Goal: Information Seeking & Learning: Check status

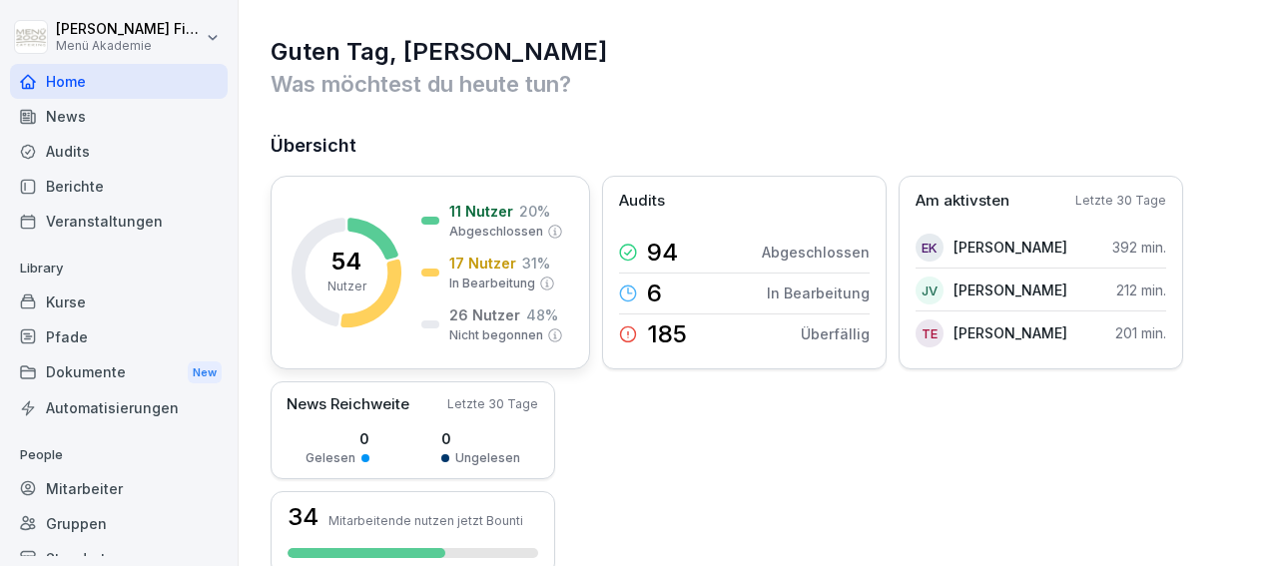
click at [354, 282] on p "Nutzer" at bounding box center [346, 286] width 39 height 18
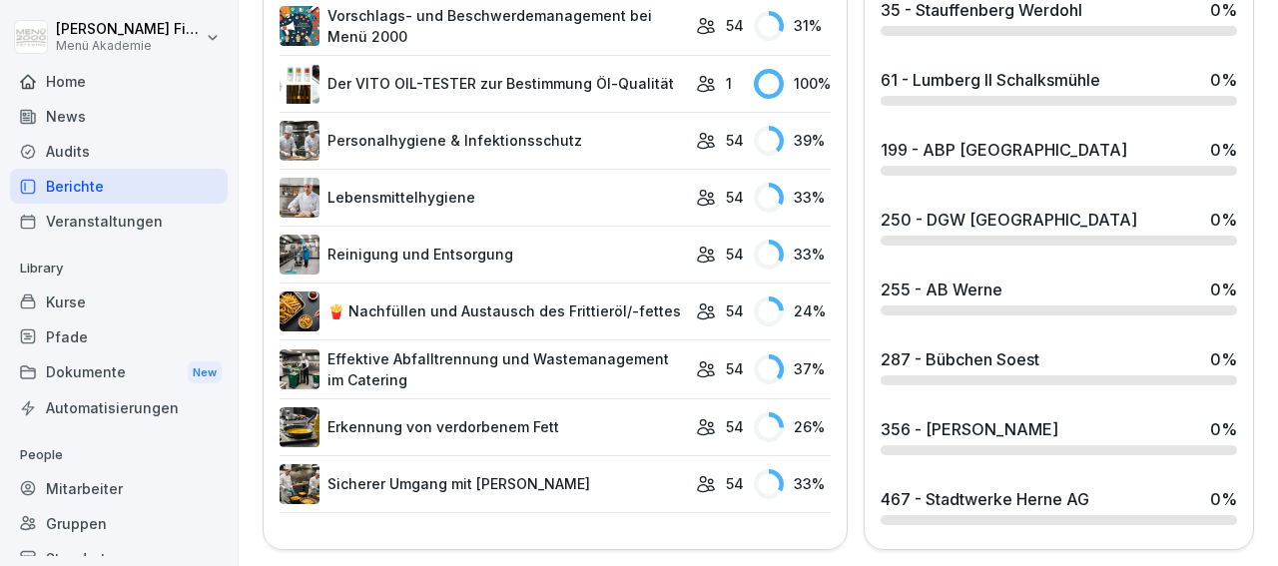
scroll to position [1192, 0]
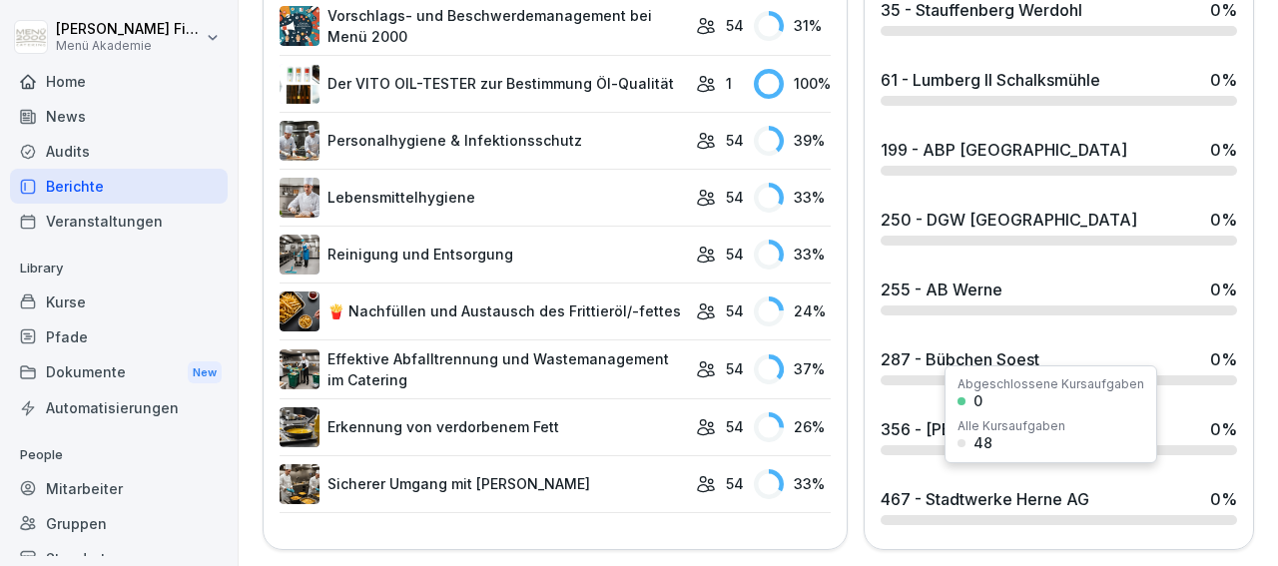
click at [979, 489] on div "467 - Stadtwerke Herne AG" at bounding box center [984, 499] width 209 height 24
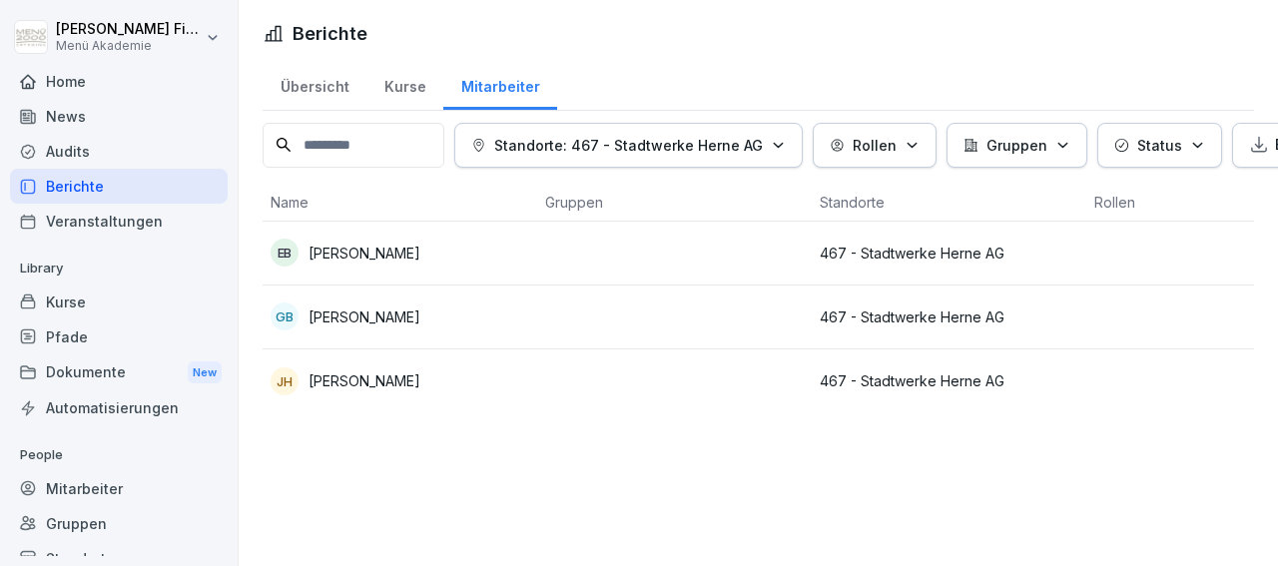
click at [69, 147] on div "Audits" at bounding box center [119, 151] width 218 height 35
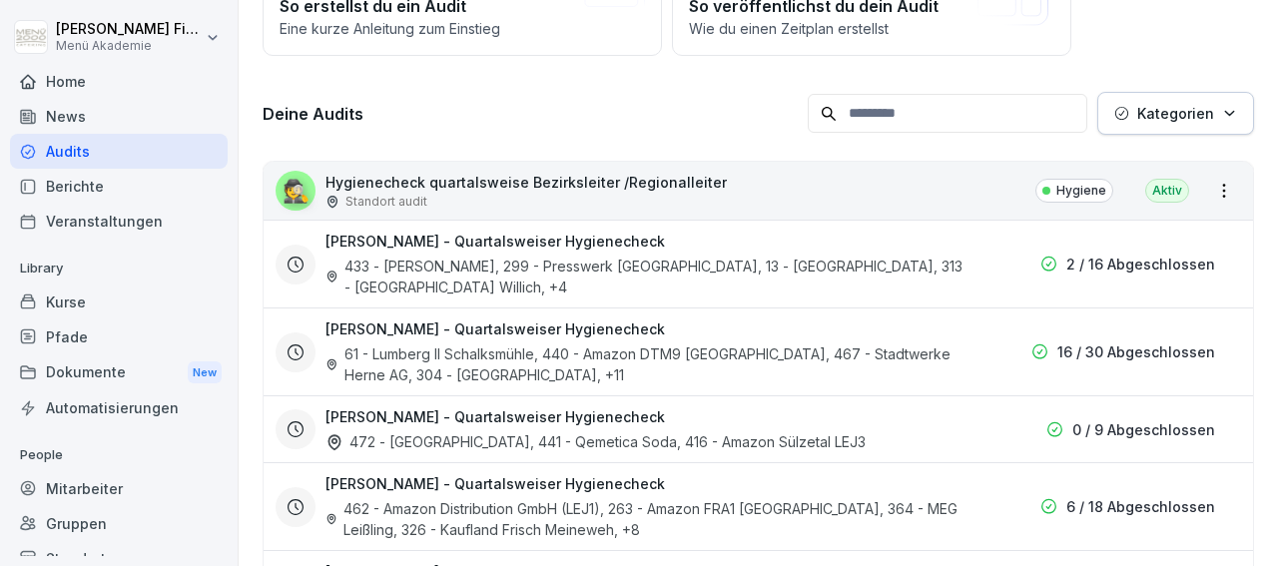
scroll to position [232, 0]
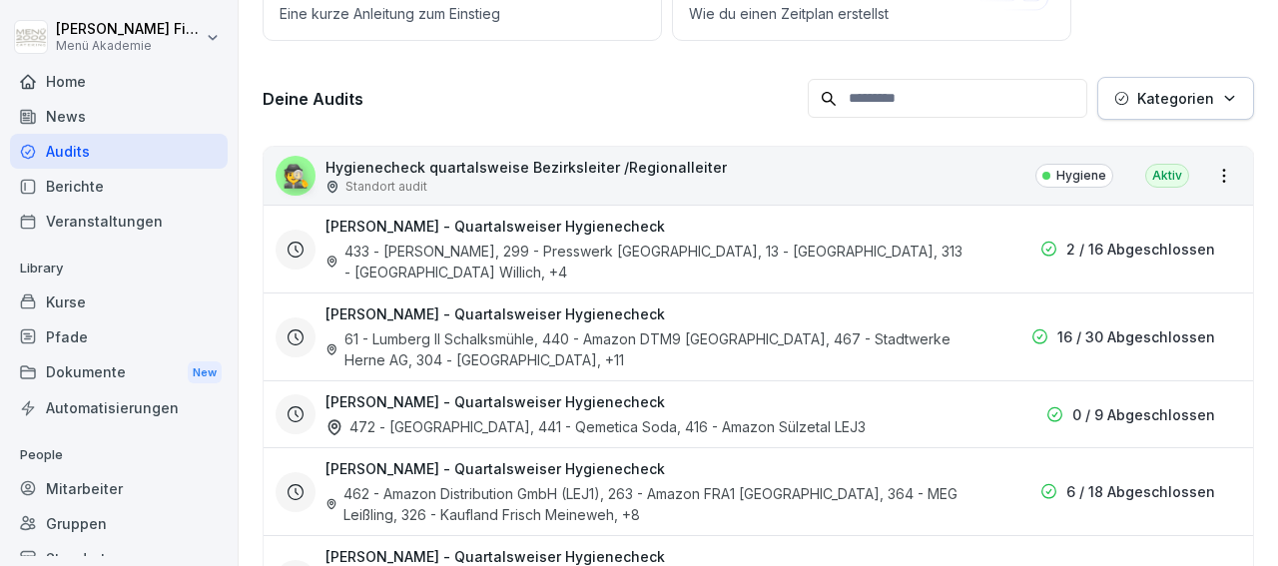
click at [633, 334] on div "61 - Lumberg II Schalksmühle, 440 - Amazon DTM9 [GEOGRAPHIC_DATA], 467 - Stadtw…" at bounding box center [645, 349] width 640 height 42
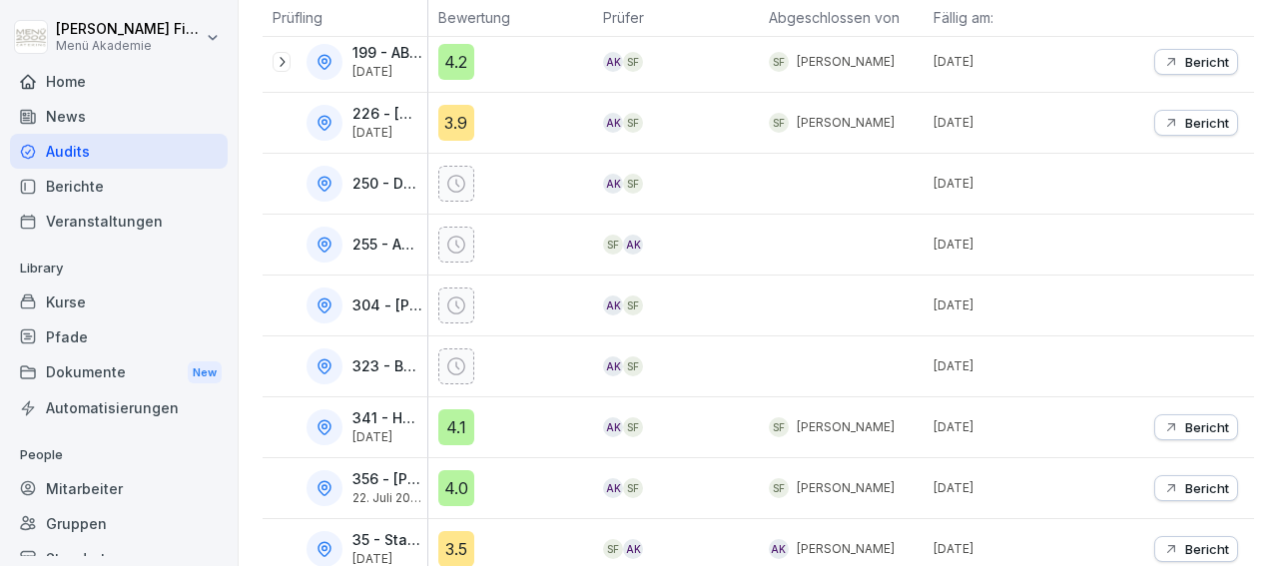
scroll to position [317, 0]
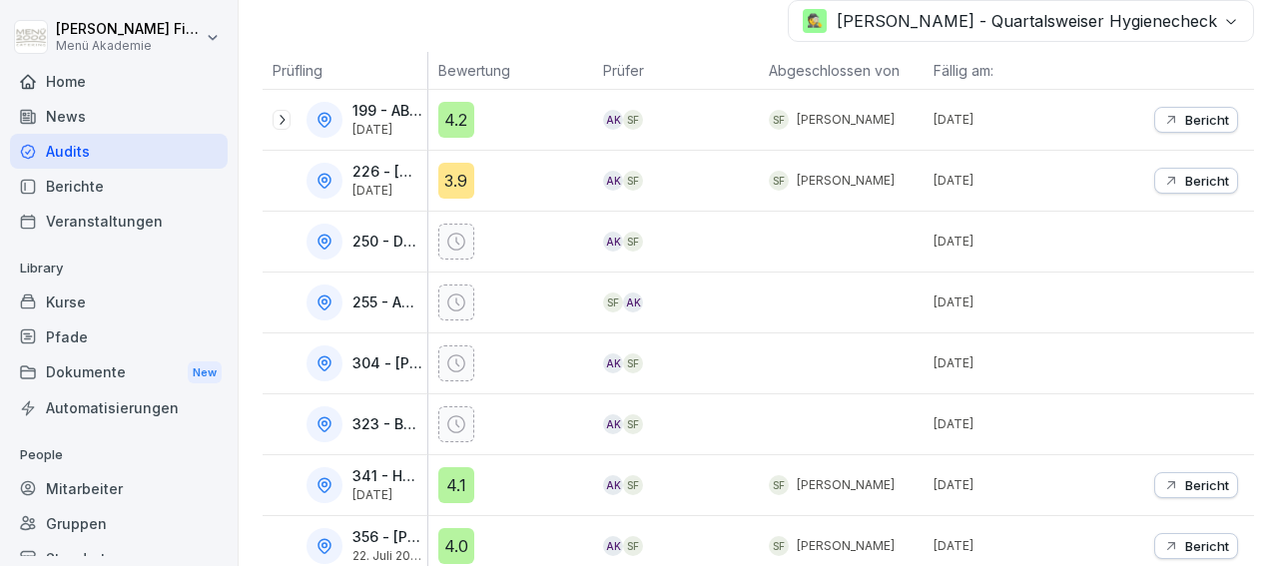
click at [368, 300] on p "255 - AB Werne" at bounding box center [387, 302] width 71 height 17
click at [320, 295] on icon at bounding box center [324, 302] width 18 height 18
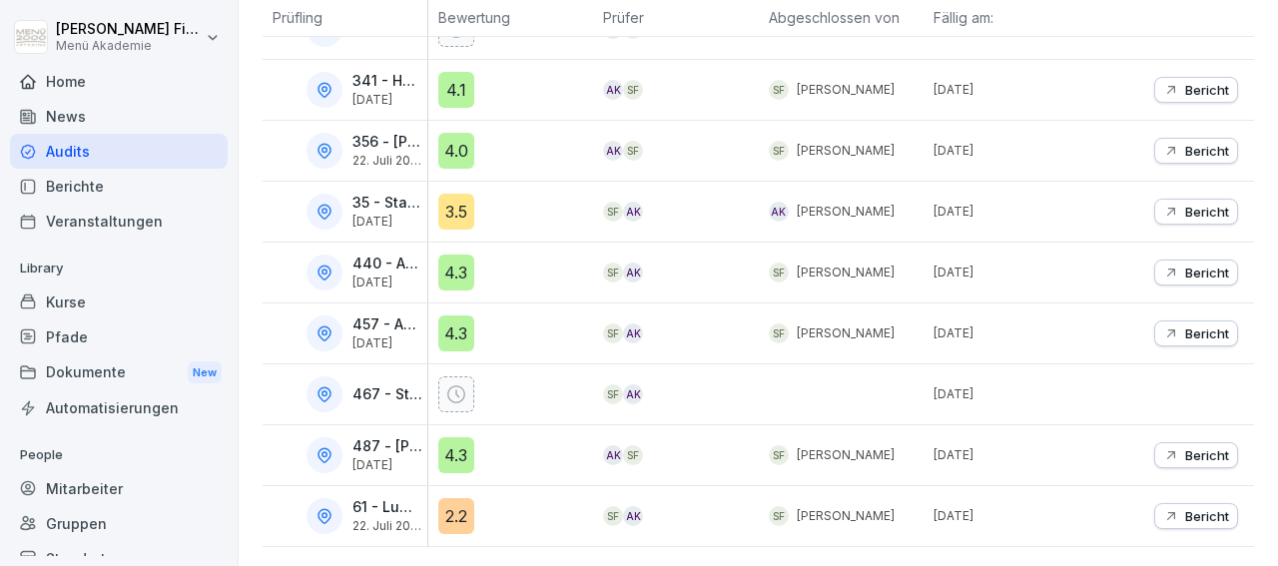
scroll to position [723, 0]
click at [78, 190] on div "Berichte" at bounding box center [119, 186] width 218 height 35
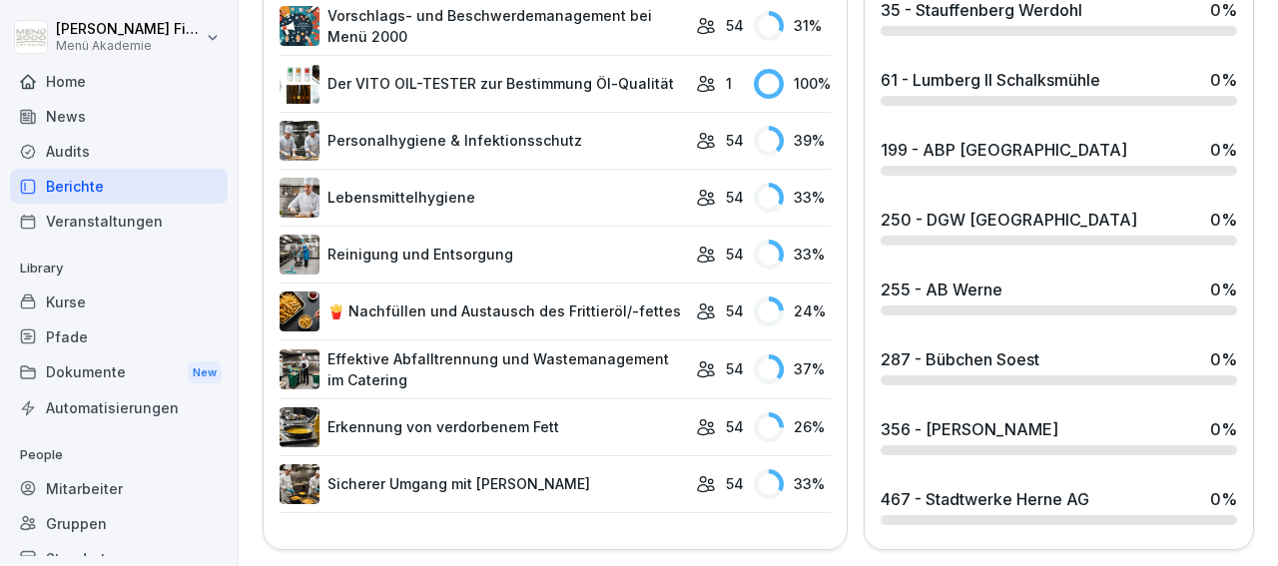
scroll to position [1192, 0]
click at [923, 418] on div "356 - [PERSON_NAME]" at bounding box center [969, 429] width 178 height 24
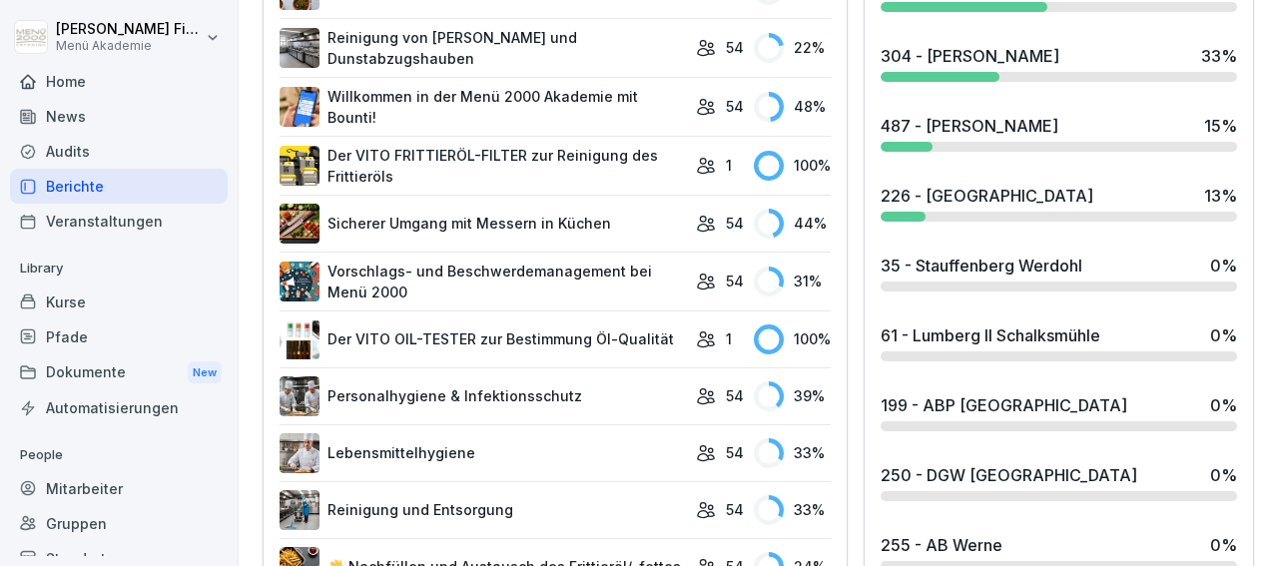
scroll to position [984, 0]
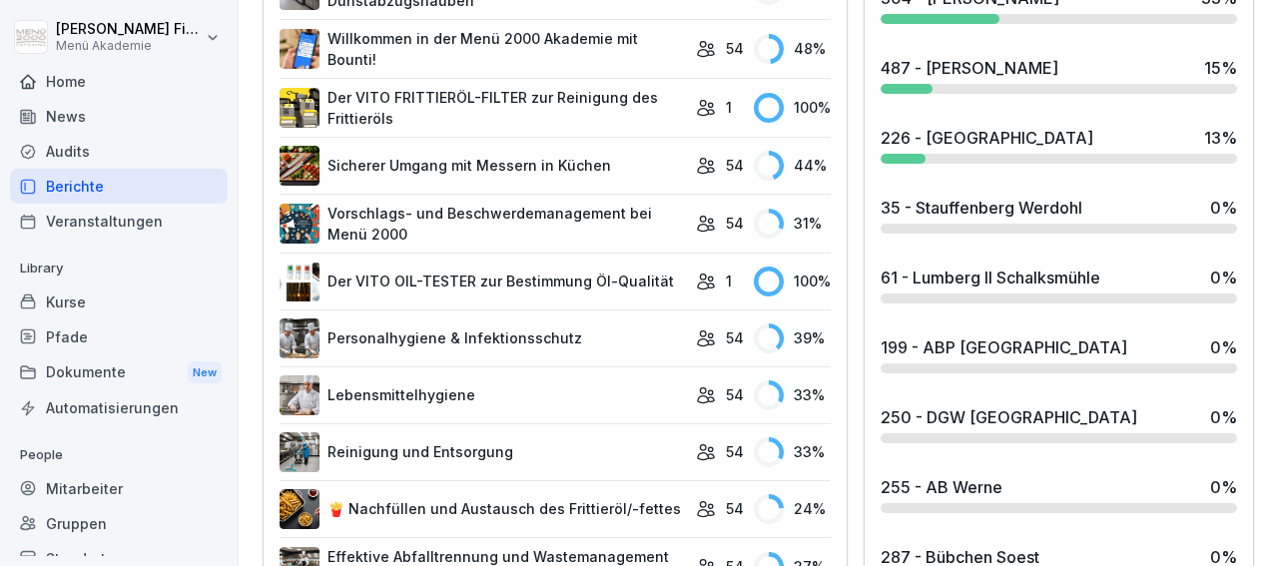
click at [1007, 208] on div "35 - Stauffenberg Werdohl" at bounding box center [981, 208] width 202 height 24
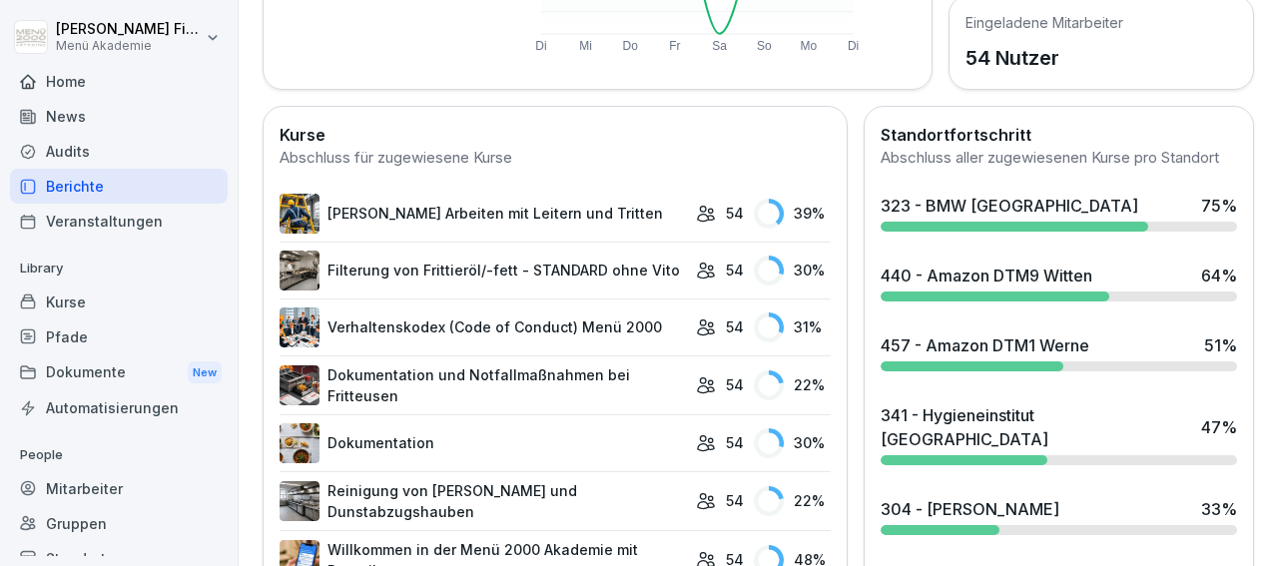
scroll to position [519, 0]
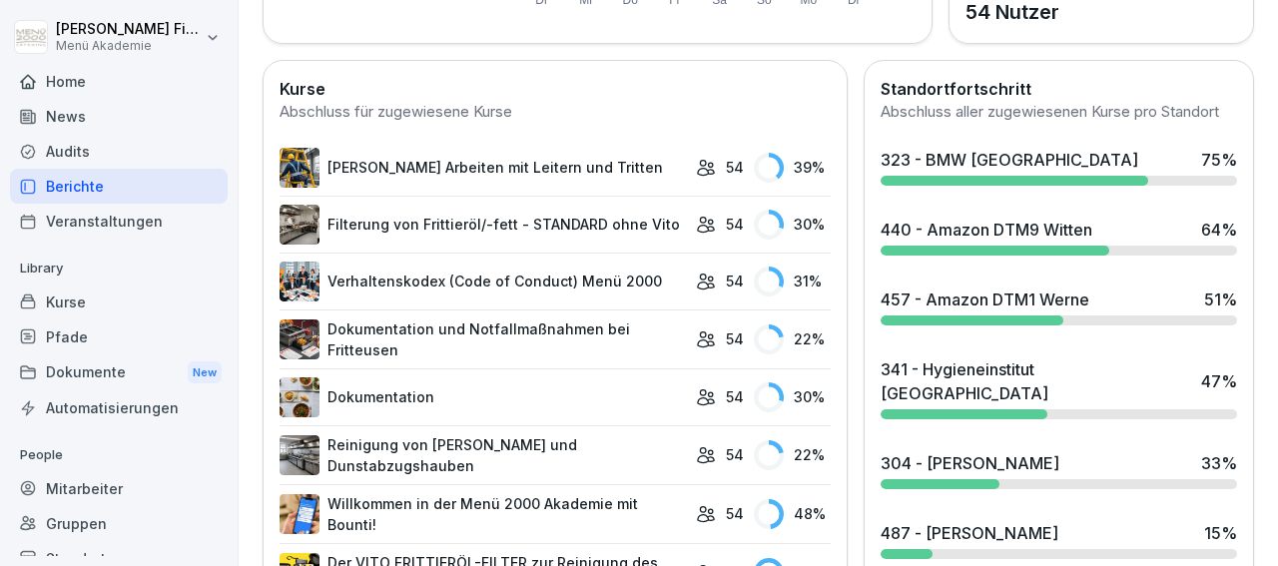
click at [972, 331] on div "457 - Amazon DTM1 Werne 51 %" at bounding box center [1058, 306] width 372 height 54
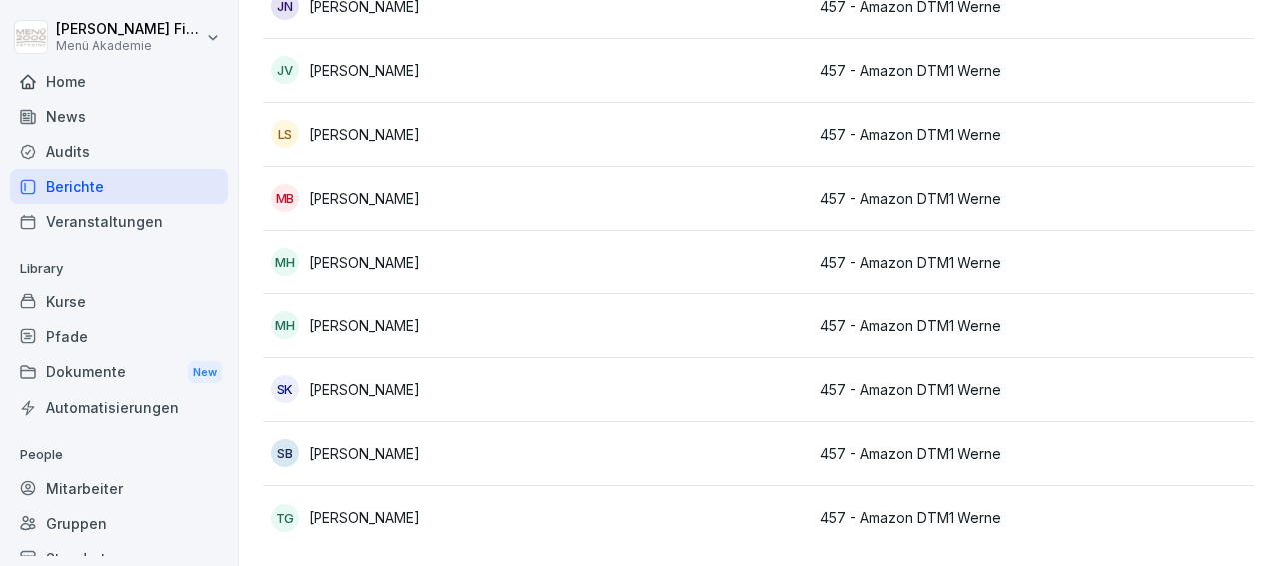
click at [1069, 124] on p "457 - Amazon DTM1 Werne" at bounding box center [948, 134] width 258 height 21
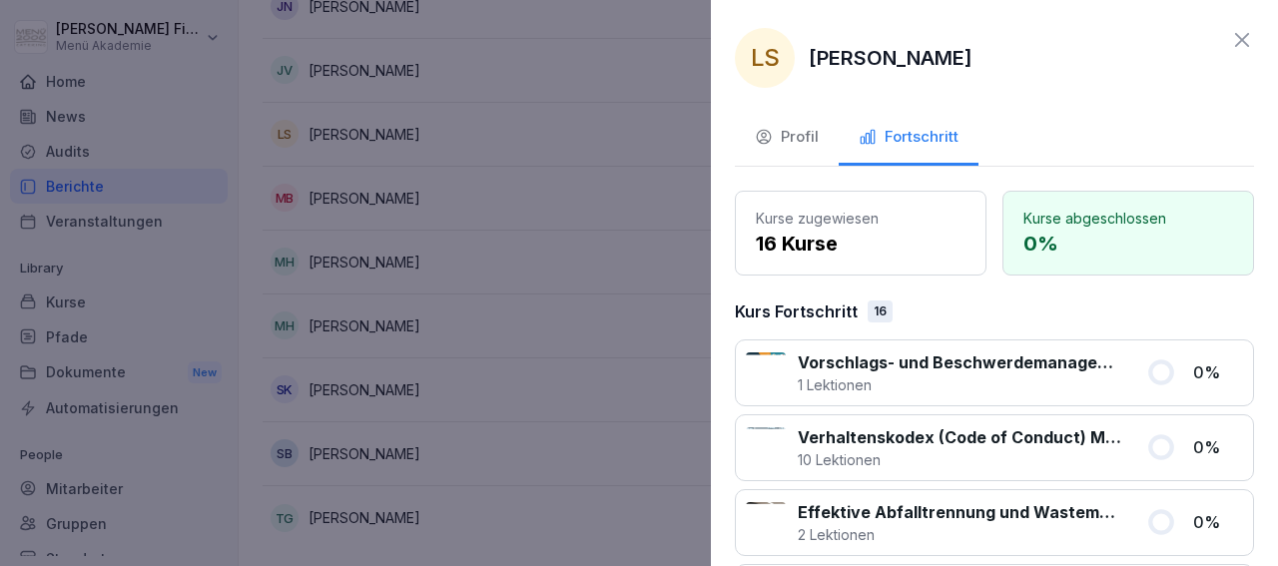
click at [1235, 39] on icon at bounding box center [1242, 40] width 14 height 14
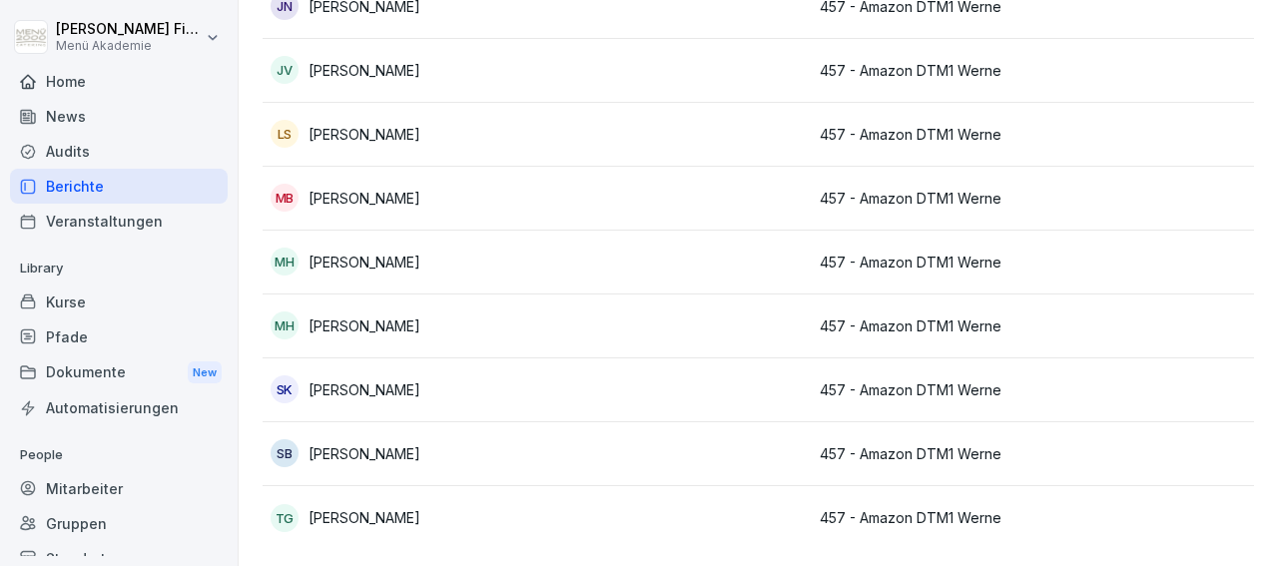
click at [80, 186] on div "Berichte" at bounding box center [119, 186] width 218 height 35
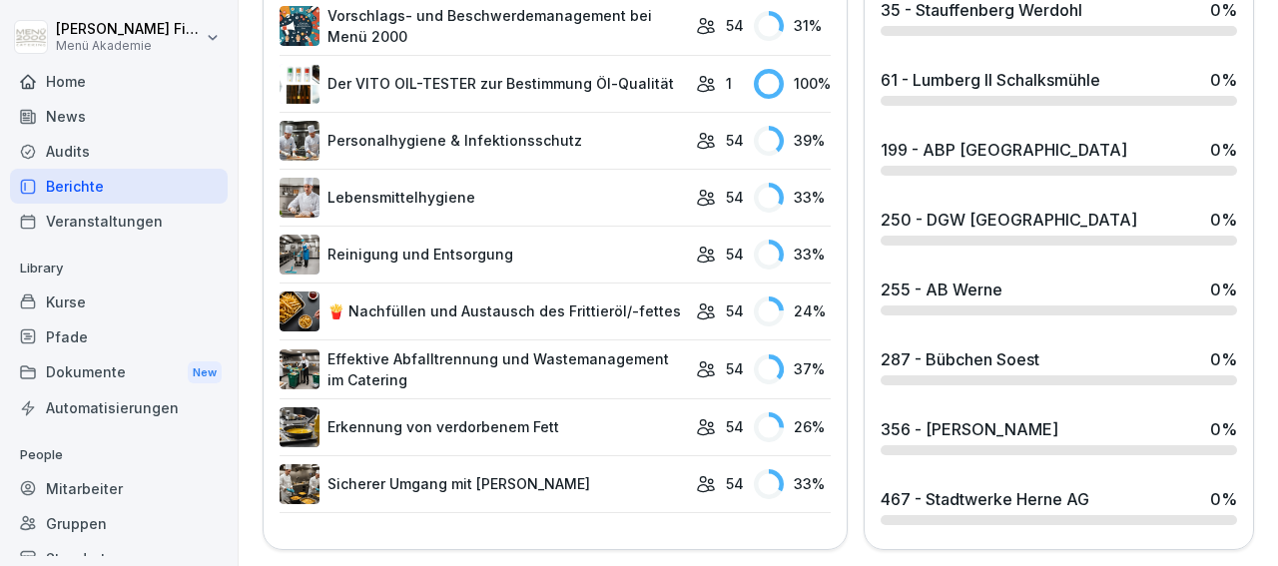
scroll to position [1192, 0]
click at [900, 277] on div "255 - AB Werne" at bounding box center [941, 289] width 122 height 24
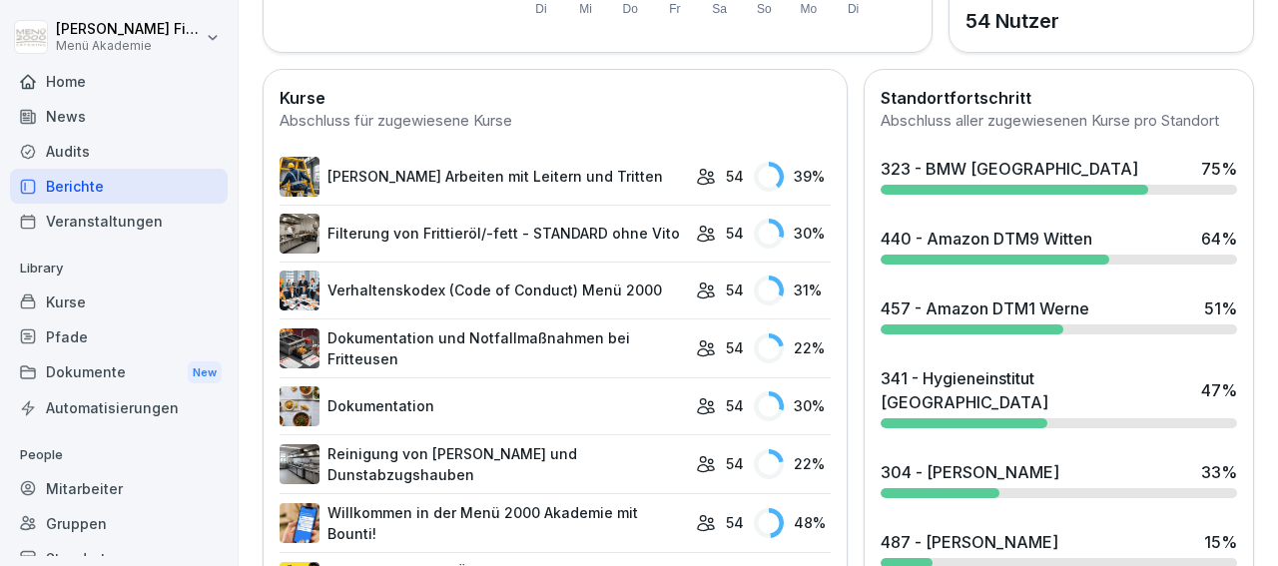
scroll to position [1020, 0]
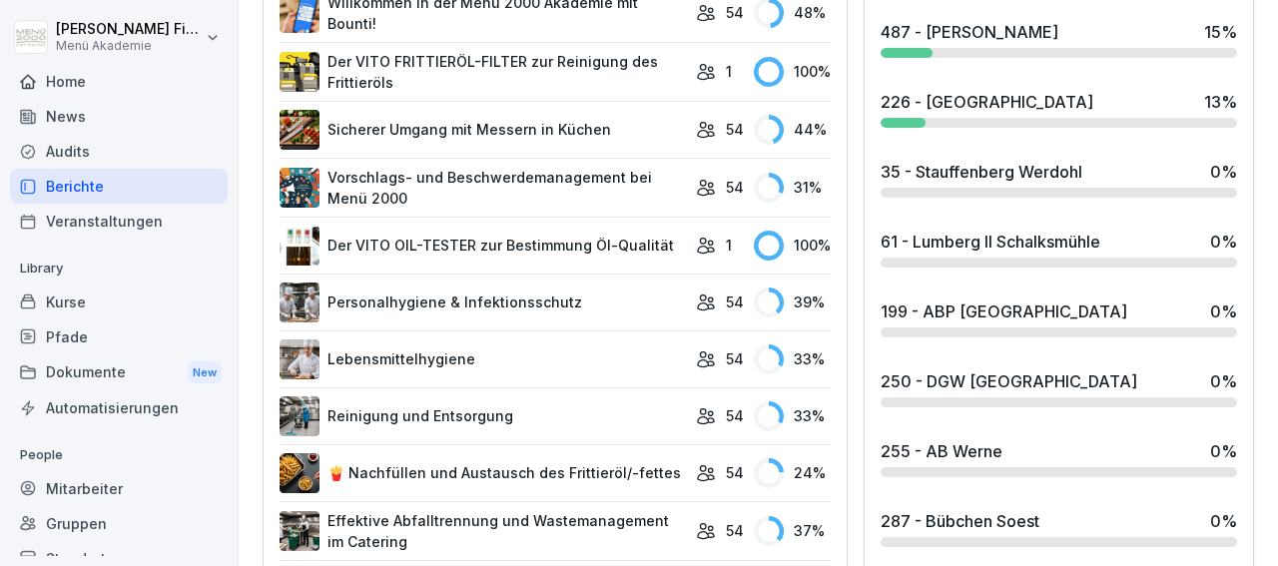
click at [935, 308] on div "199 - ABP [GEOGRAPHIC_DATA]" at bounding box center [1003, 311] width 247 height 24
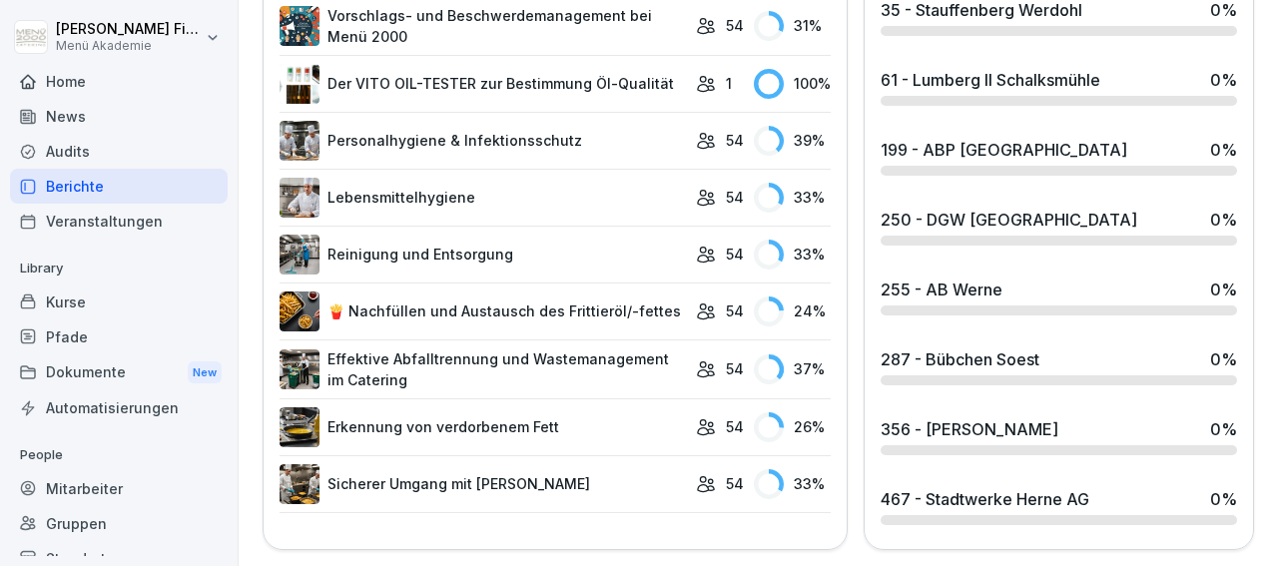
scroll to position [1192, 0]
click at [942, 210] on div "250 - DGW [GEOGRAPHIC_DATA]" at bounding box center [1008, 220] width 257 height 24
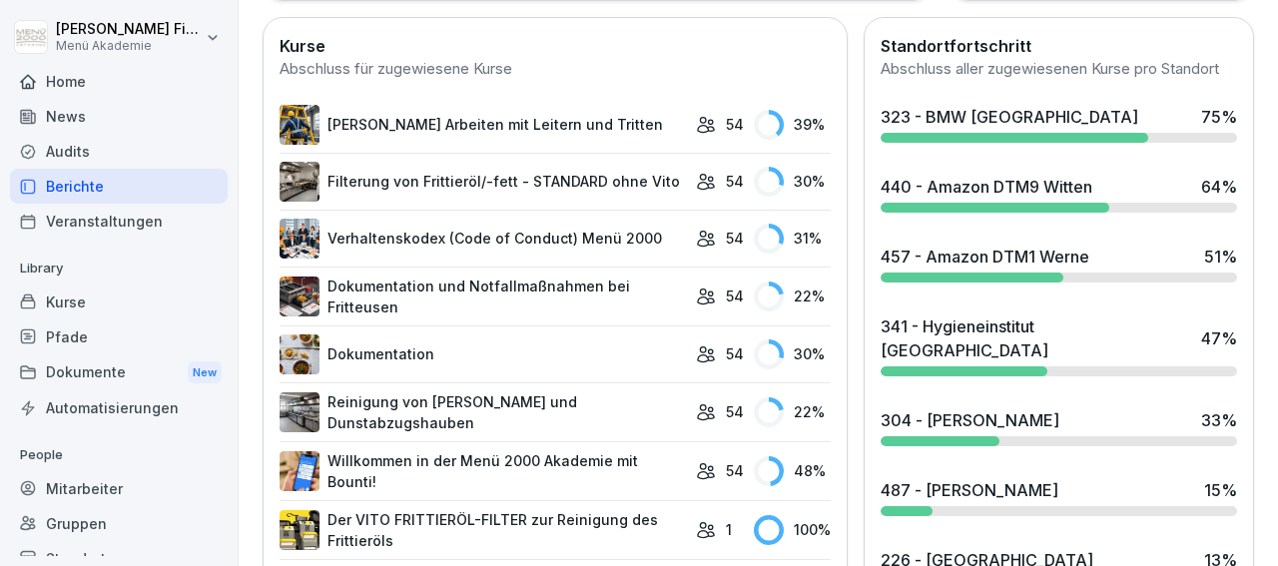
scroll to position [512, 0]
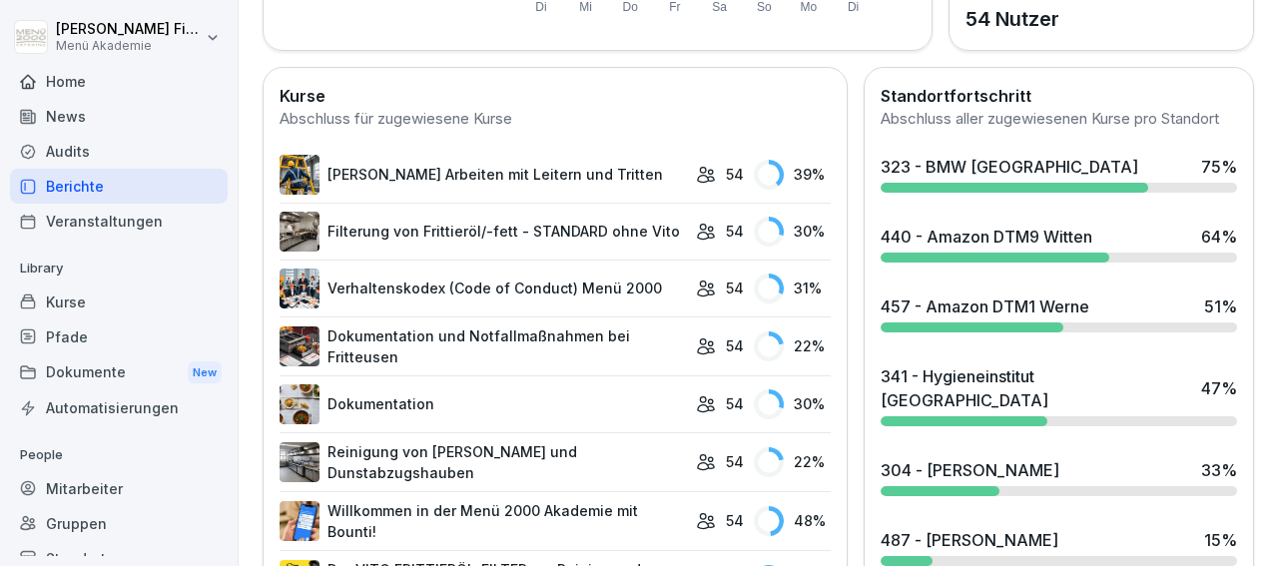
click at [1091, 193] on div at bounding box center [1013, 188] width 267 height 10
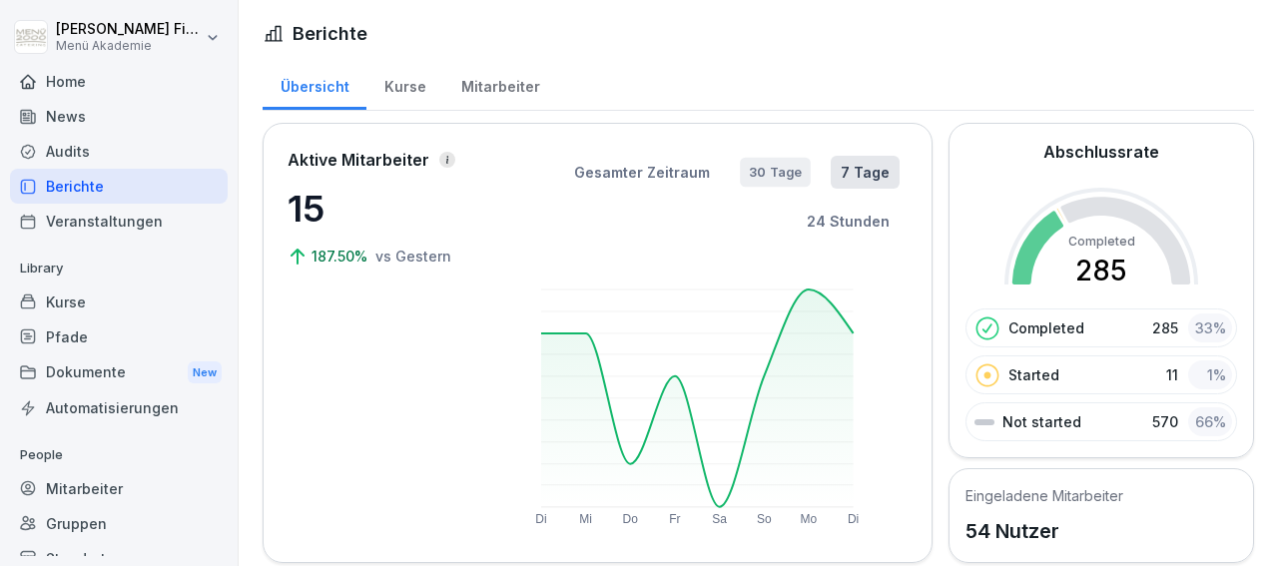
click at [768, 169] on button "30 Tage" at bounding box center [775, 173] width 71 height 30
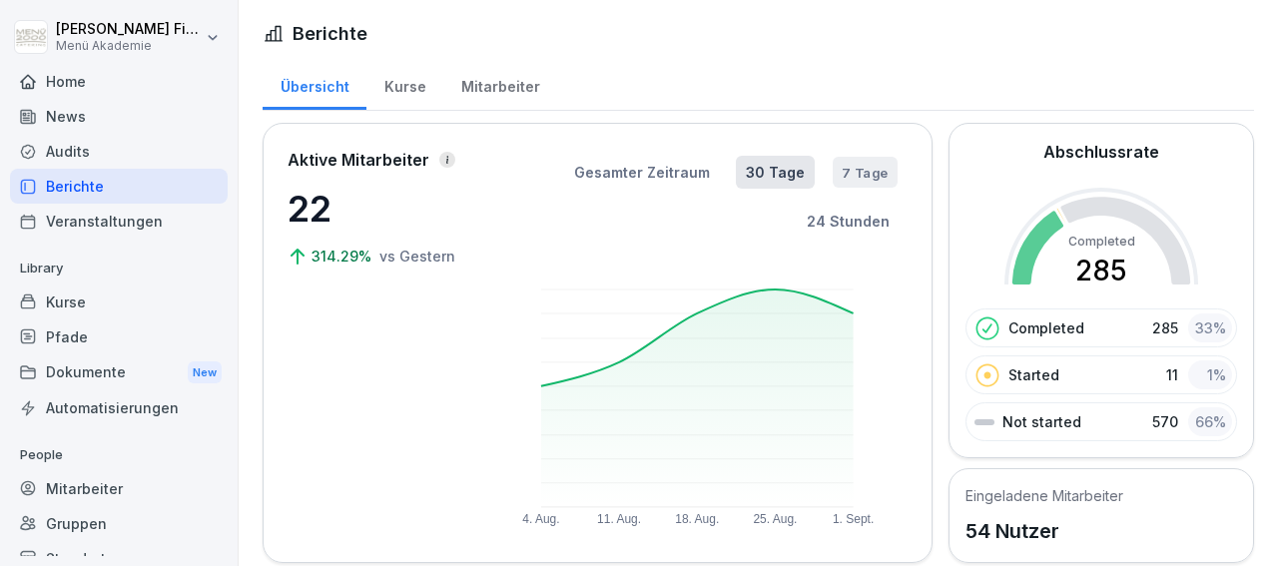
click at [847, 173] on button "7 Tage" at bounding box center [864, 172] width 65 height 31
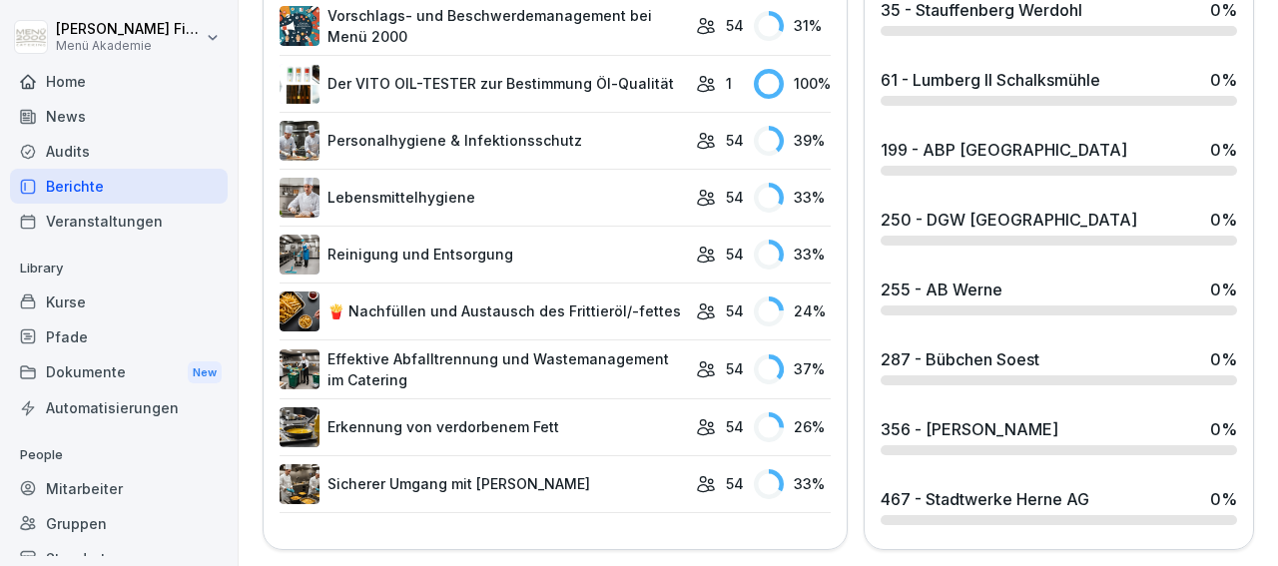
scroll to position [1192, 0]
click at [947, 283] on div "Abgeschlossene Kursaufgaben 0 Alle Kursaufgaben 32" at bounding box center [1050, 275] width 213 height 98
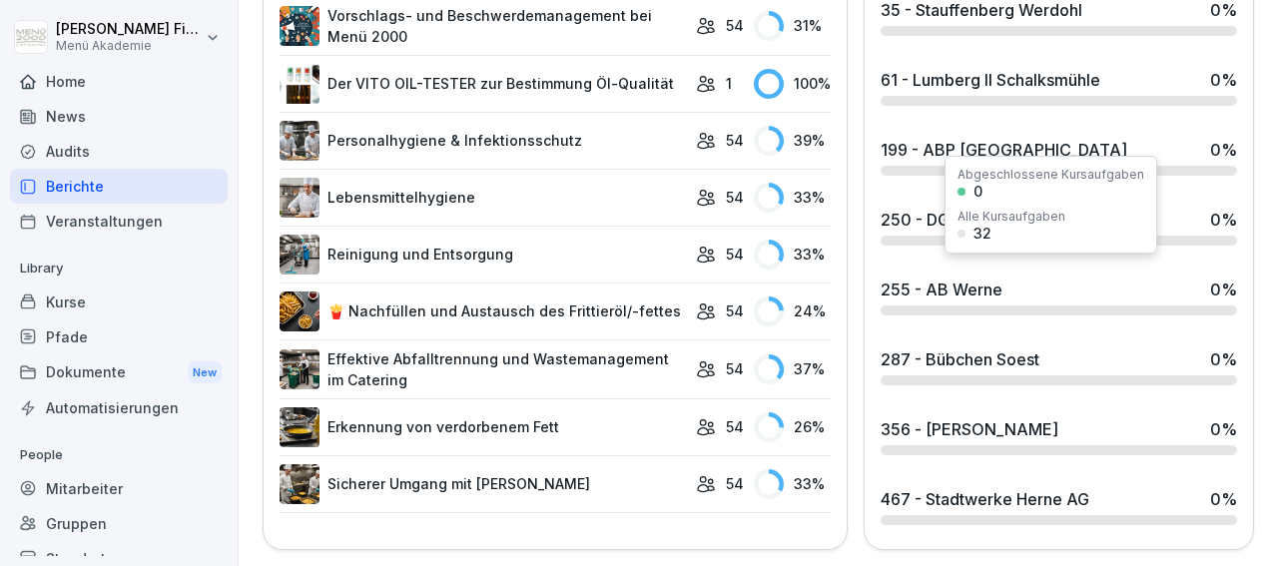
click at [925, 283] on div "255 - AB Werne" at bounding box center [941, 289] width 122 height 24
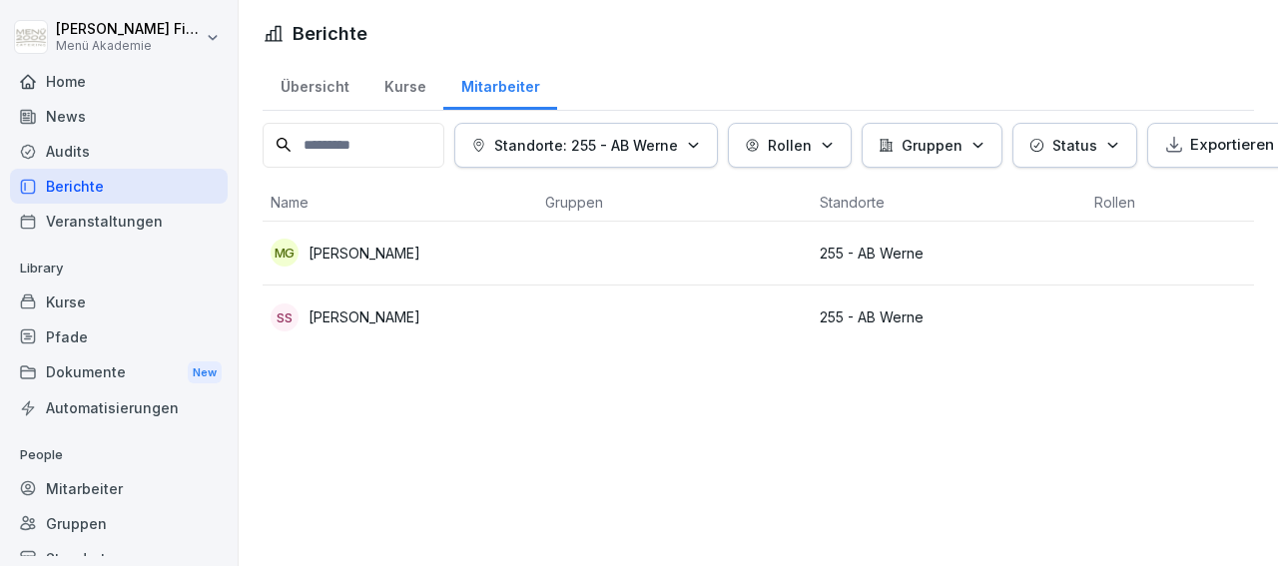
click at [89, 149] on div "Audits" at bounding box center [119, 151] width 218 height 35
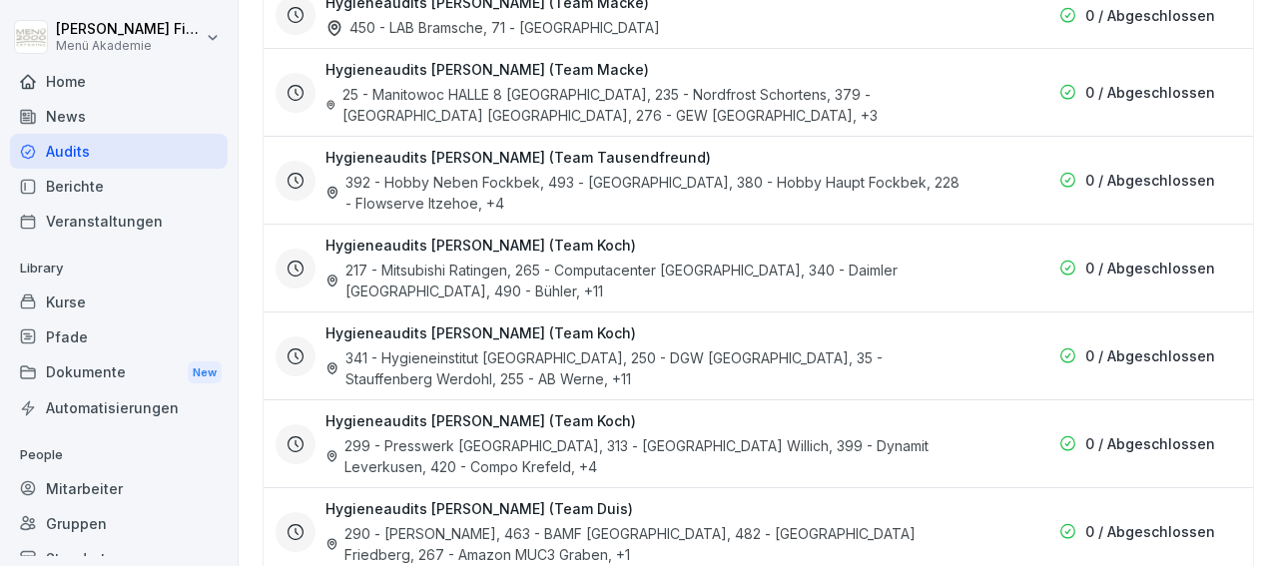
scroll to position [3415, 0]
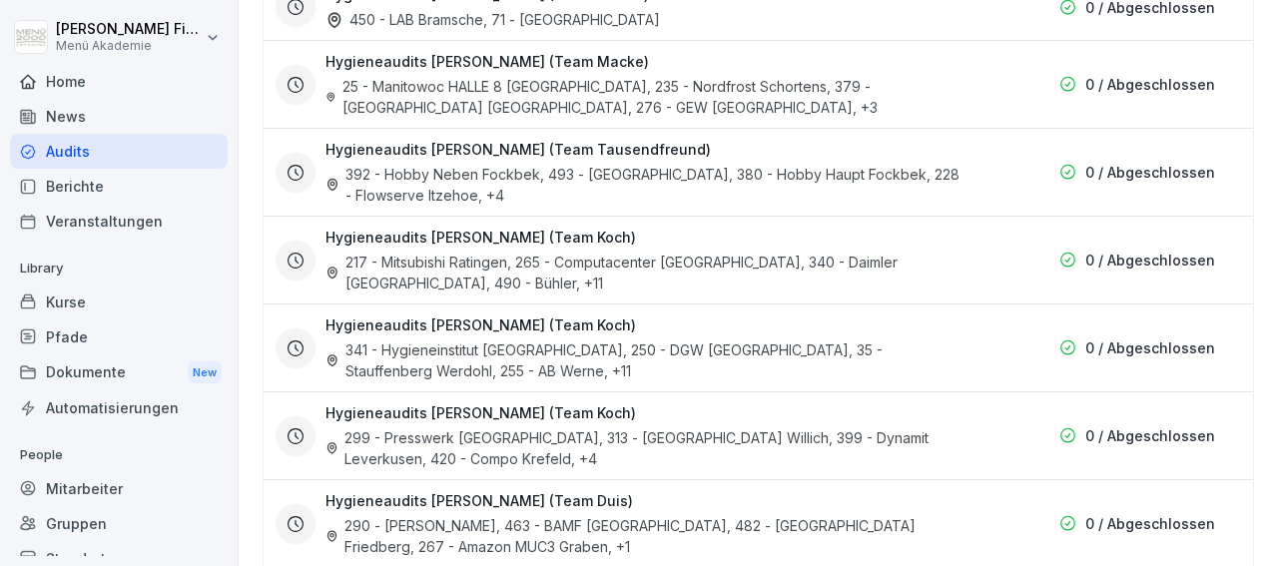
click at [550, 339] on div "341 - Hygieneinstitut [GEOGRAPHIC_DATA], 250 - DGW [GEOGRAPHIC_DATA], 35 - Stau…" at bounding box center [645, 360] width 640 height 42
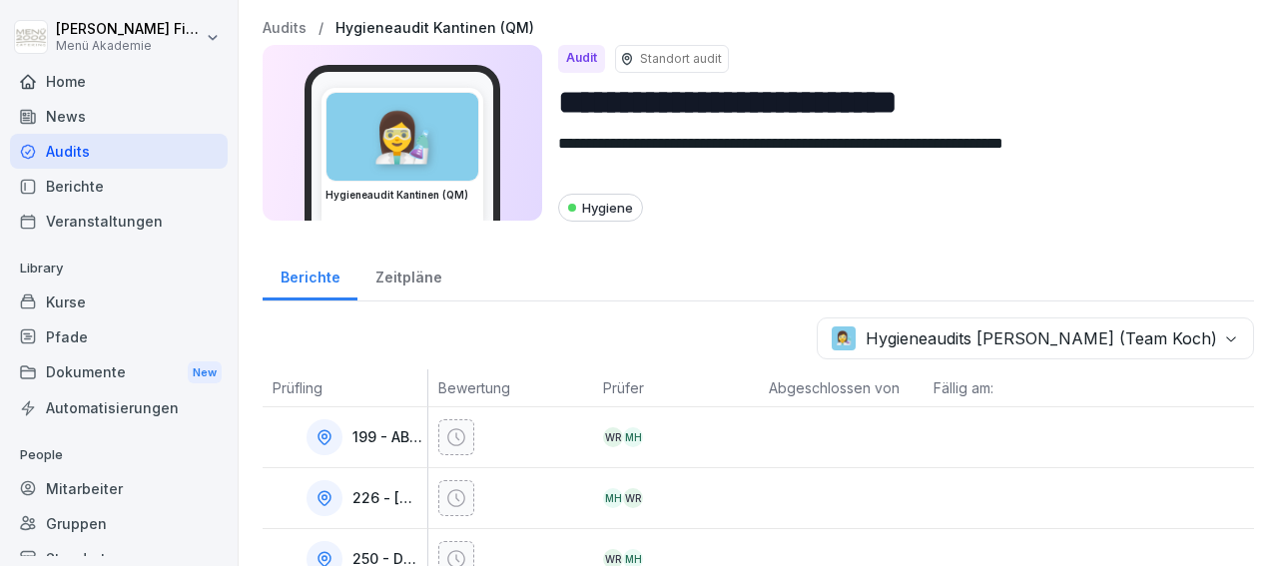
click at [405, 273] on div "Zeitpläne" at bounding box center [408, 275] width 102 height 51
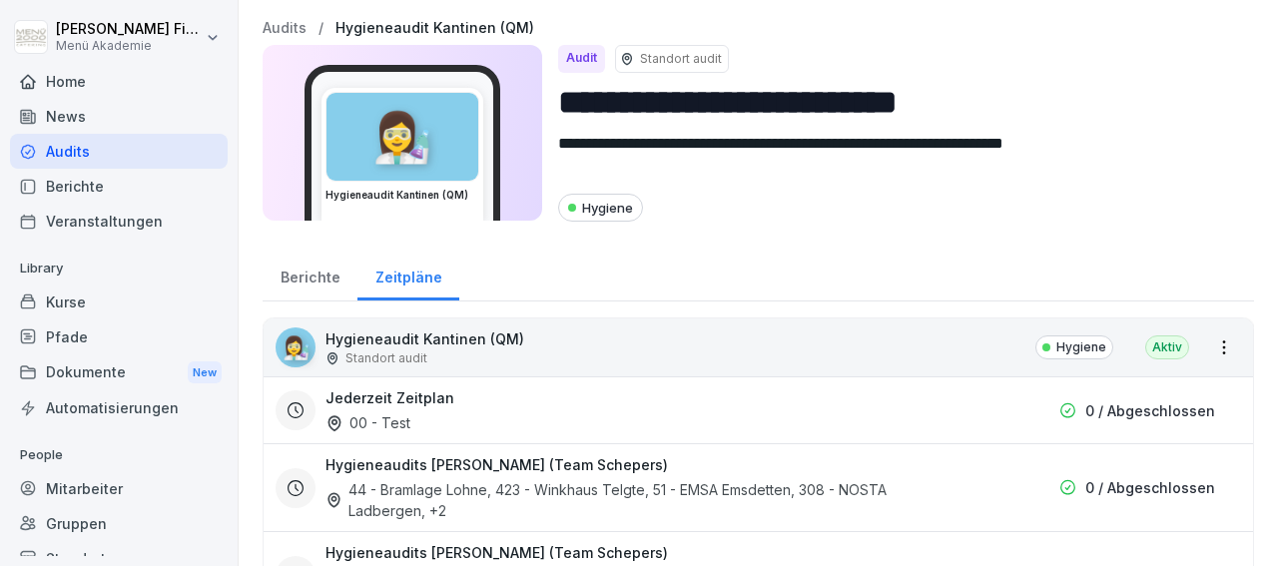
click at [315, 279] on div "Berichte" at bounding box center [309, 275] width 95 height 51
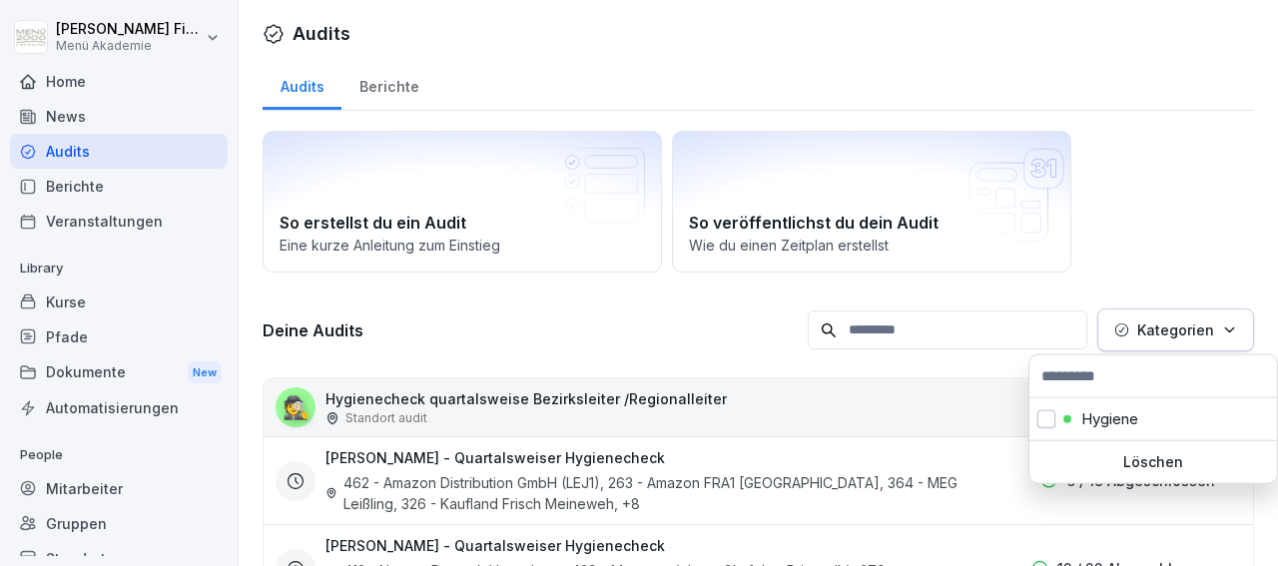
click at [1222, 322] on icon "button" at bounding box center [1229, 329] width 15 height 15
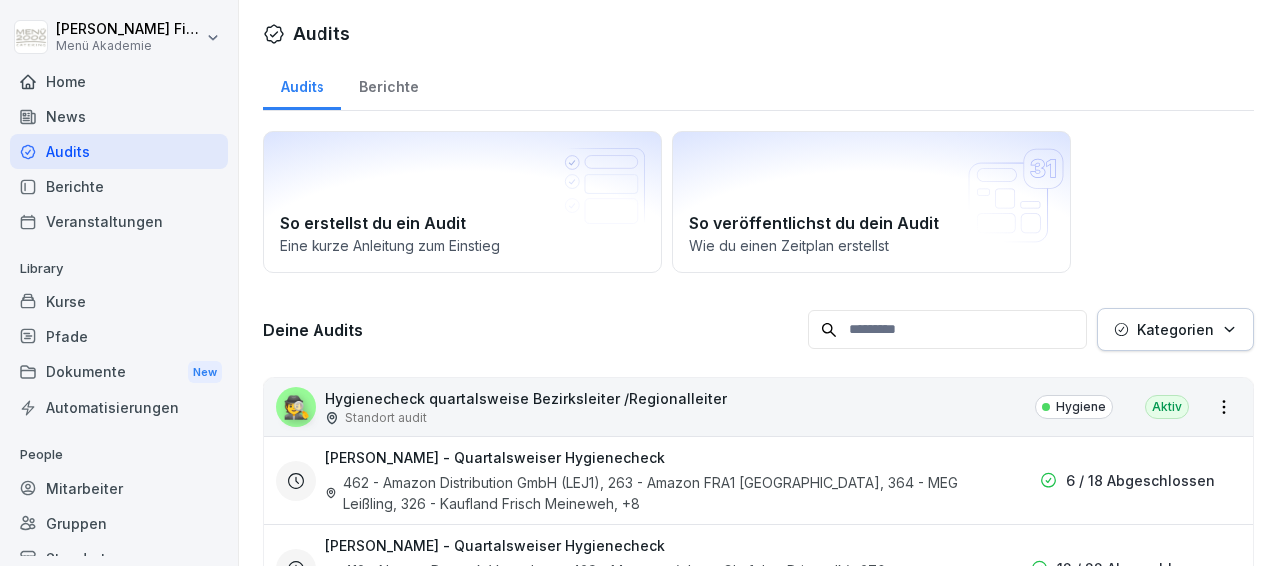
click at [1222, 322] on icon "button" at bounding box center [1229, 329] width 15 height 15
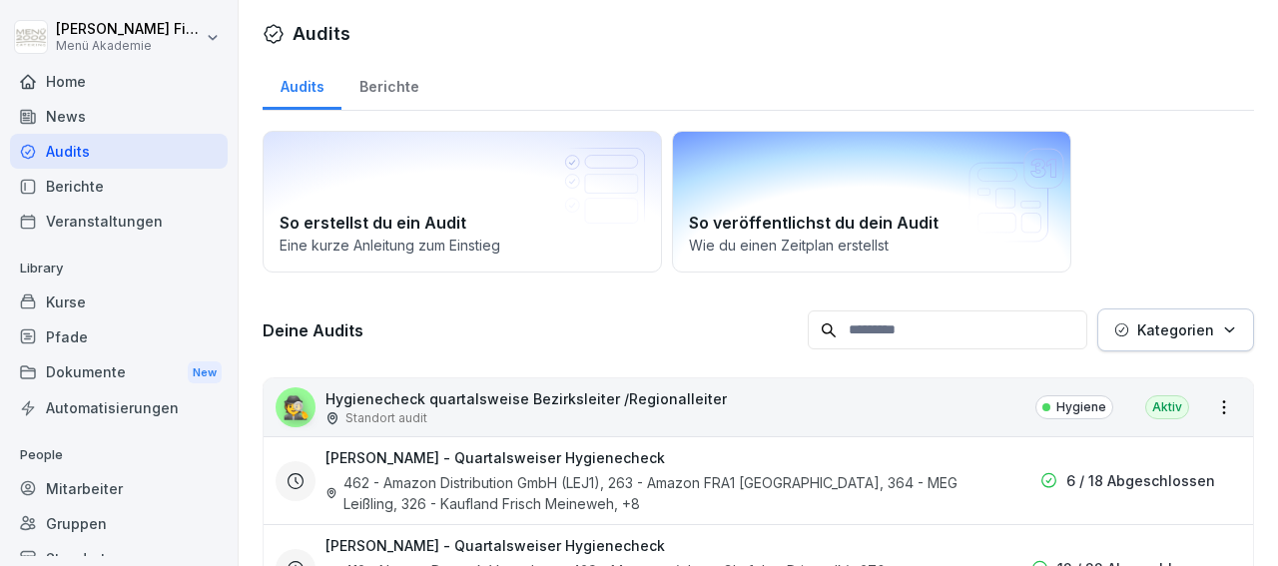
click at [819, 227] on h2 "So veröffentlichst du dein Audit" at bounding box center [871, 223] width 365 height 24
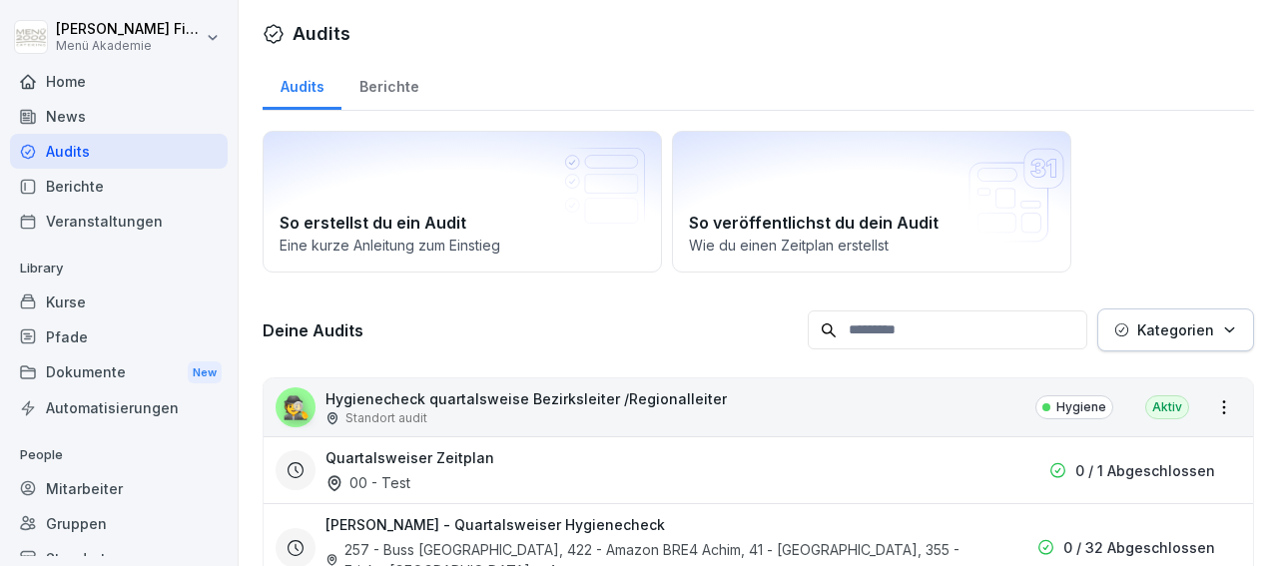
click at [395, 85] on div "Berichte" at bounding box center [388, 84] width 95 height 51
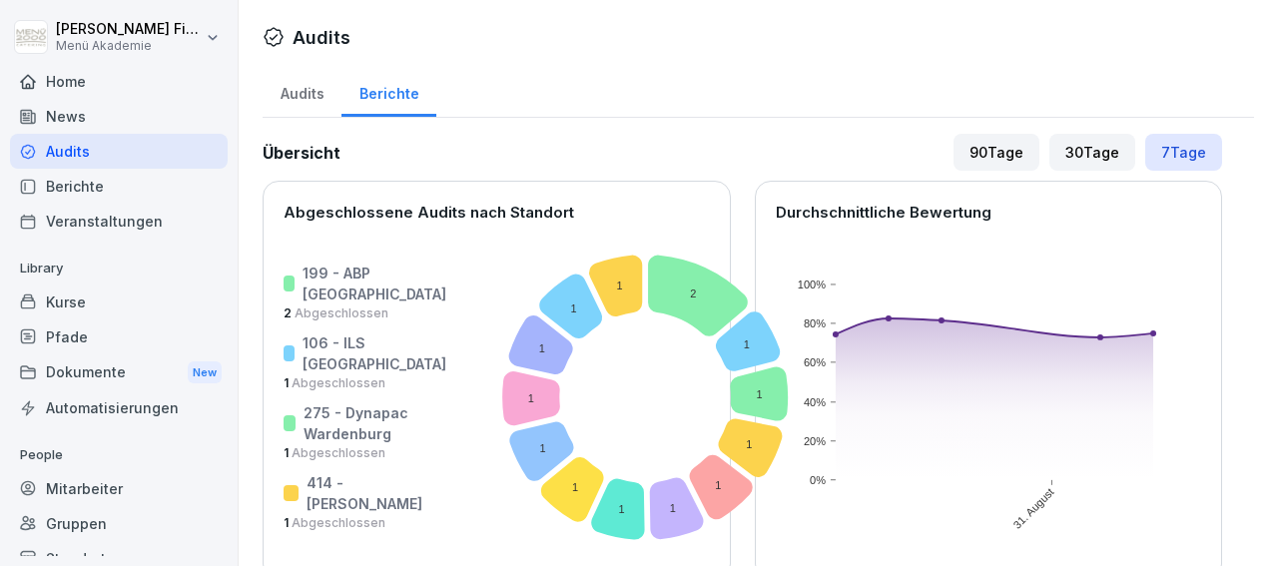
click at [1083, 152] on div "30 Tage" at bounding box center [1092, 152] width 86 height 37
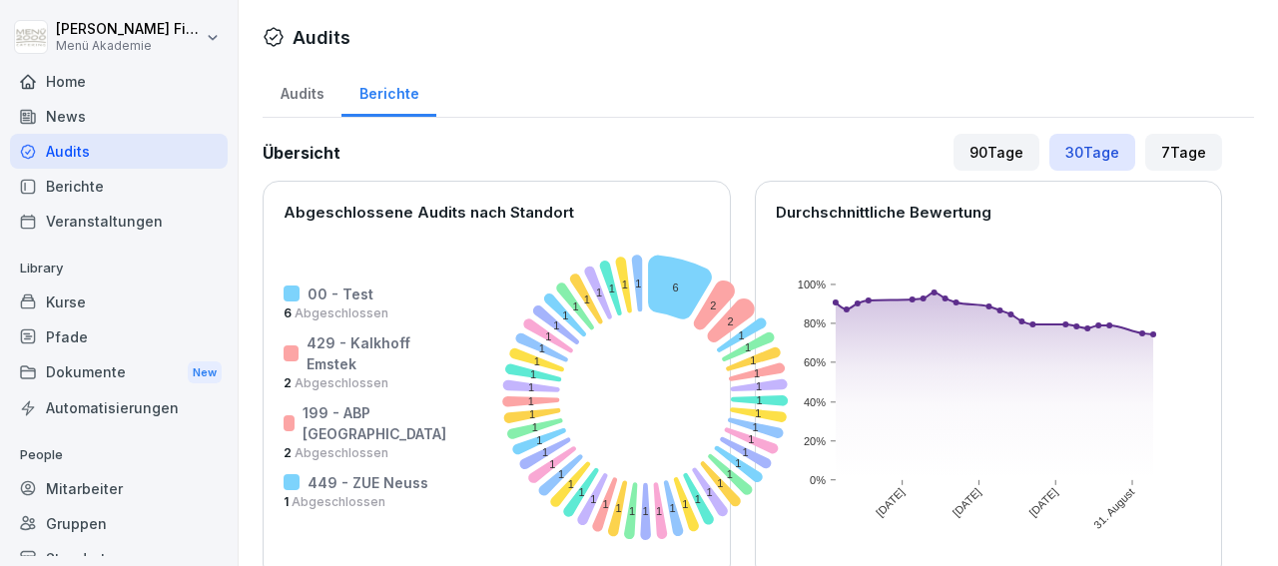
click at [986, 149] on div "90 Tage" at bounding box center [996, 152] width 86 height 37
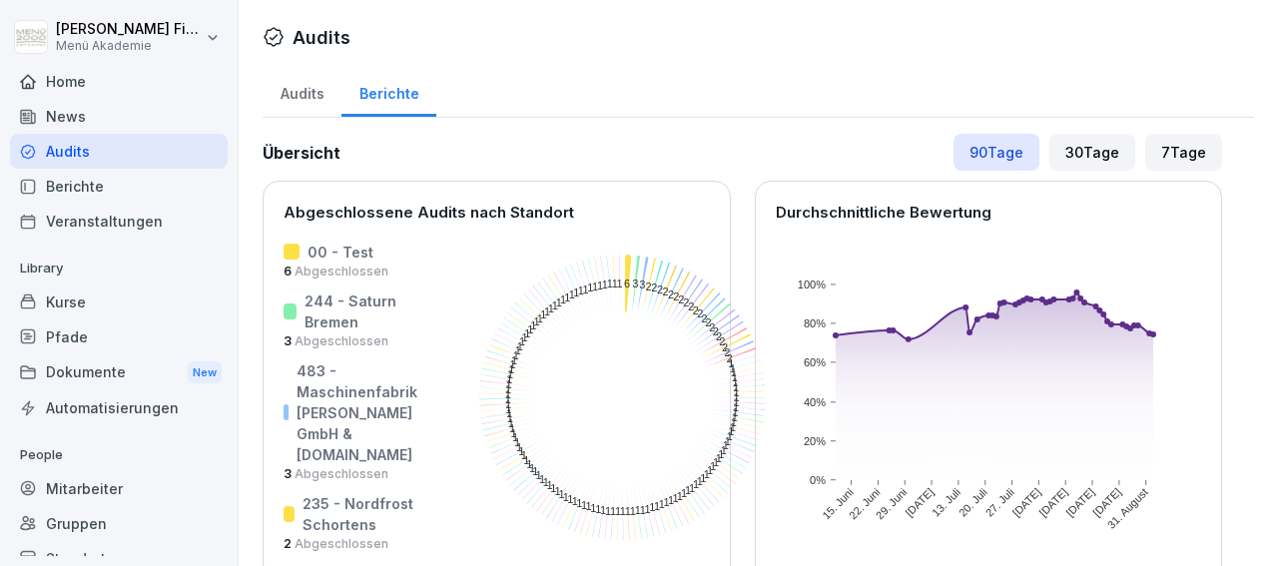
click at [318, 86] on div "Audits" at bounding box center [301, 91] width 79 height 51
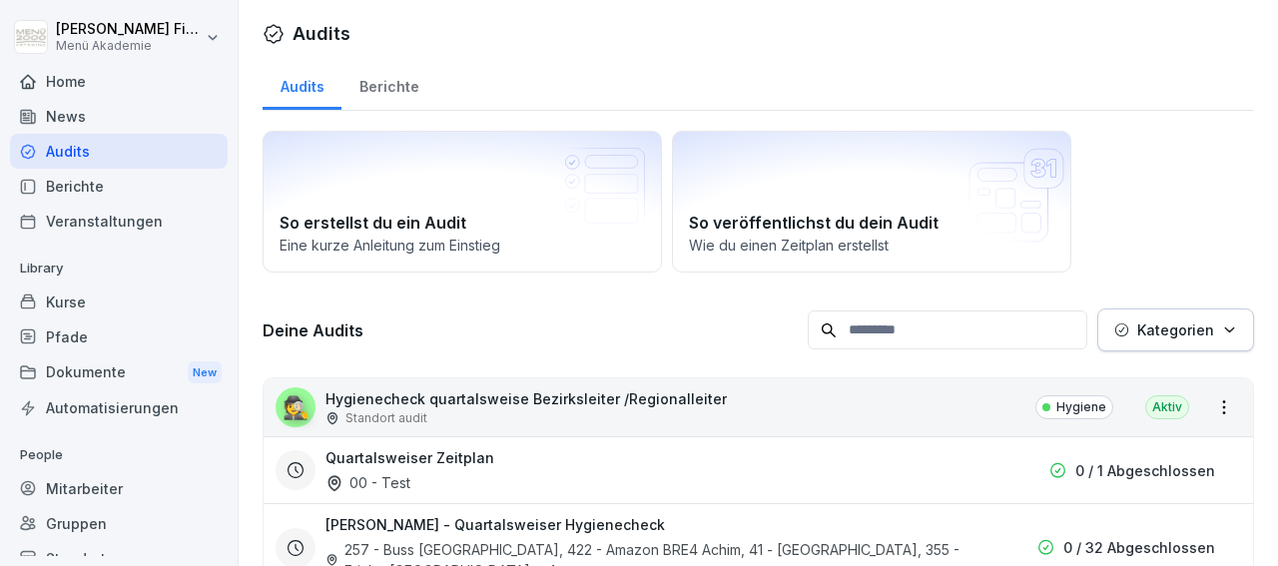
click at [93, 177] on div "Berichte" at bounding box center [119, 186] width 218 height 35
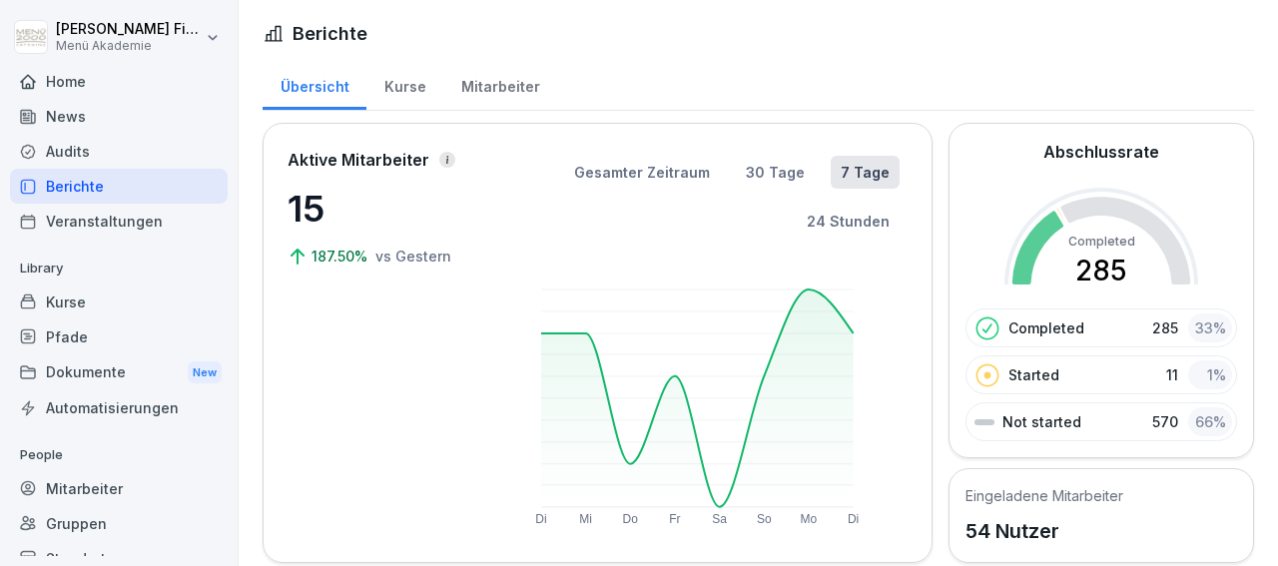
click at [408, 83] on div "Kurse" at bounding box center [404, 84] width 77 height 51
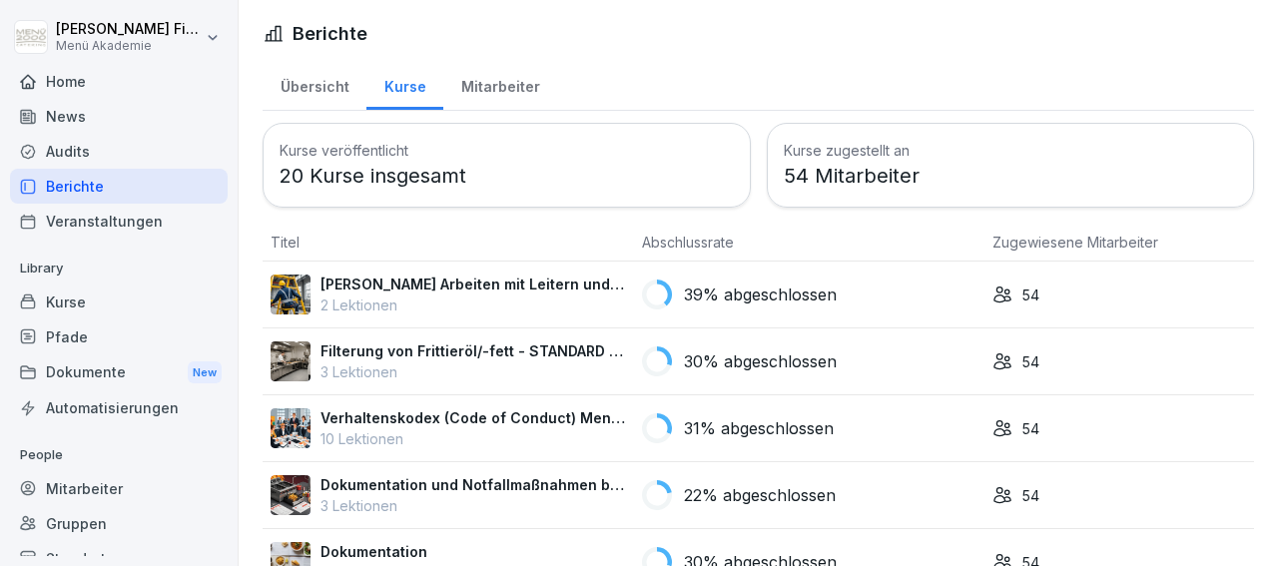
click at [508, 82] on div "Mitarbeiter" at bounding box center [500, 84] width 114 height 51
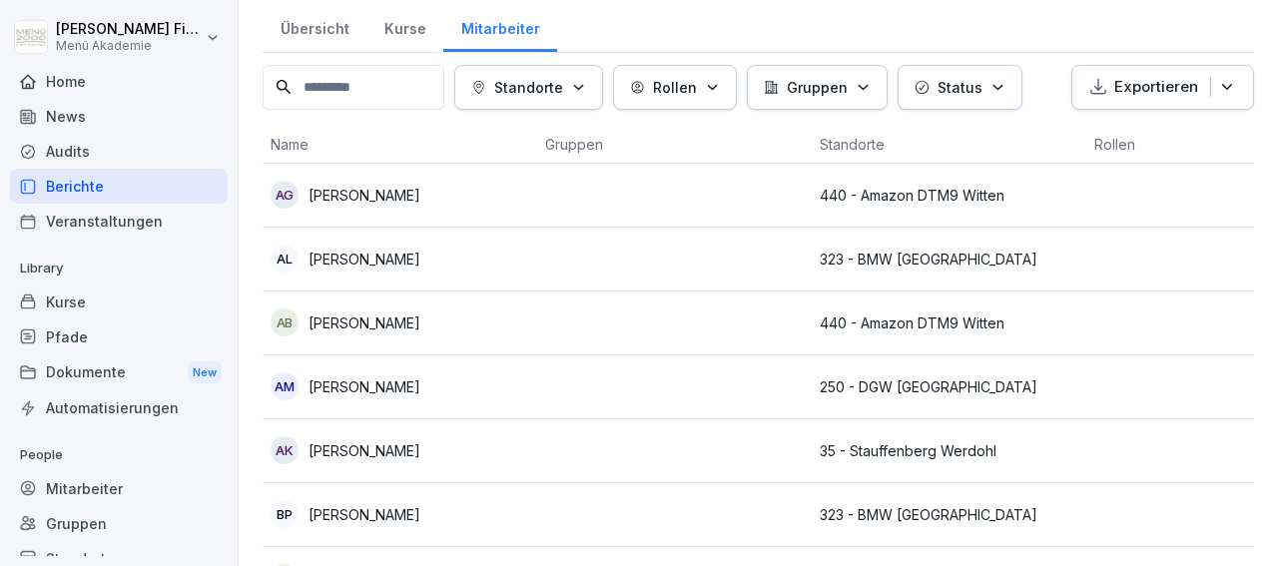
scroll to position [116, 0]
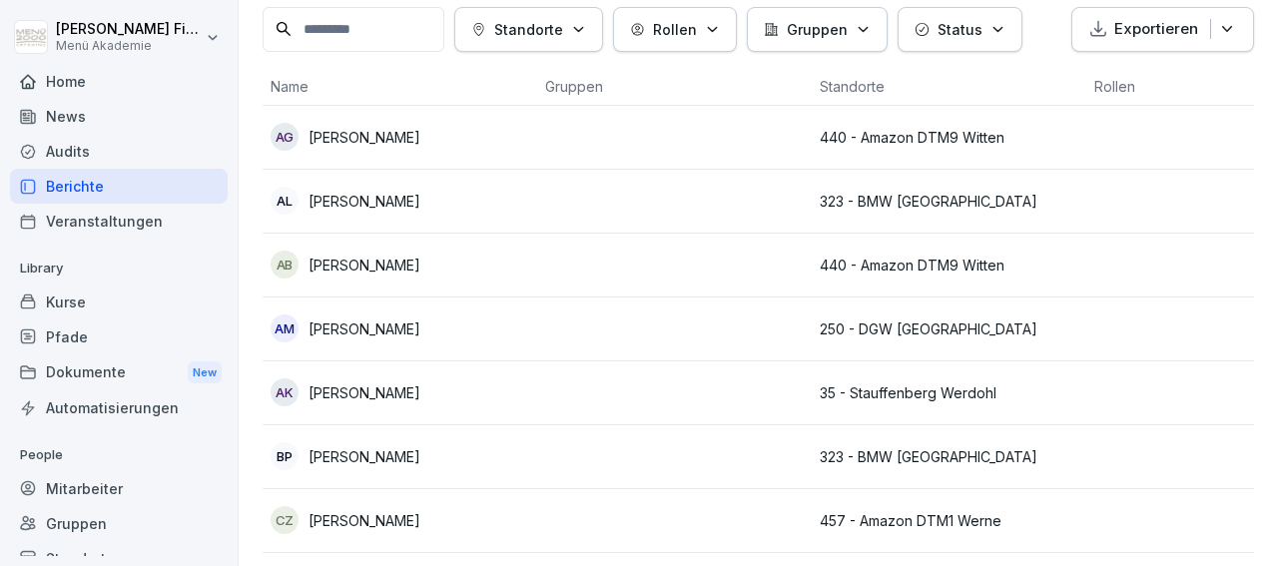
drag, startPoint x: 1250, startPoint y: 556, endPoint x: 606, endPoint y: 526, distance: 644.4
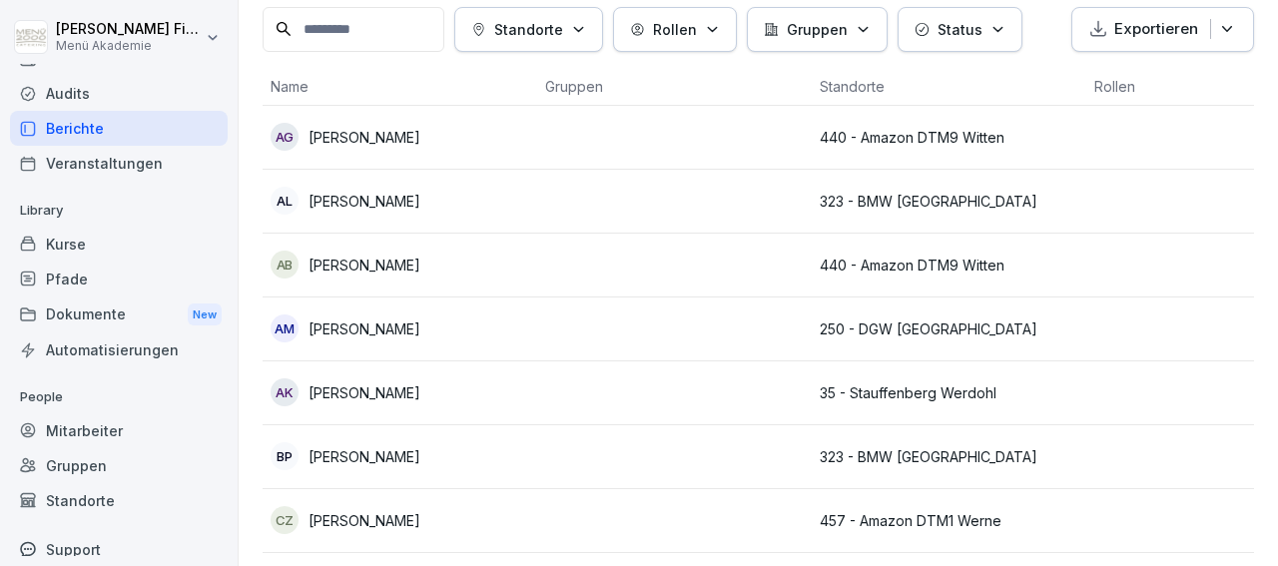
scroll to position [109, 0]
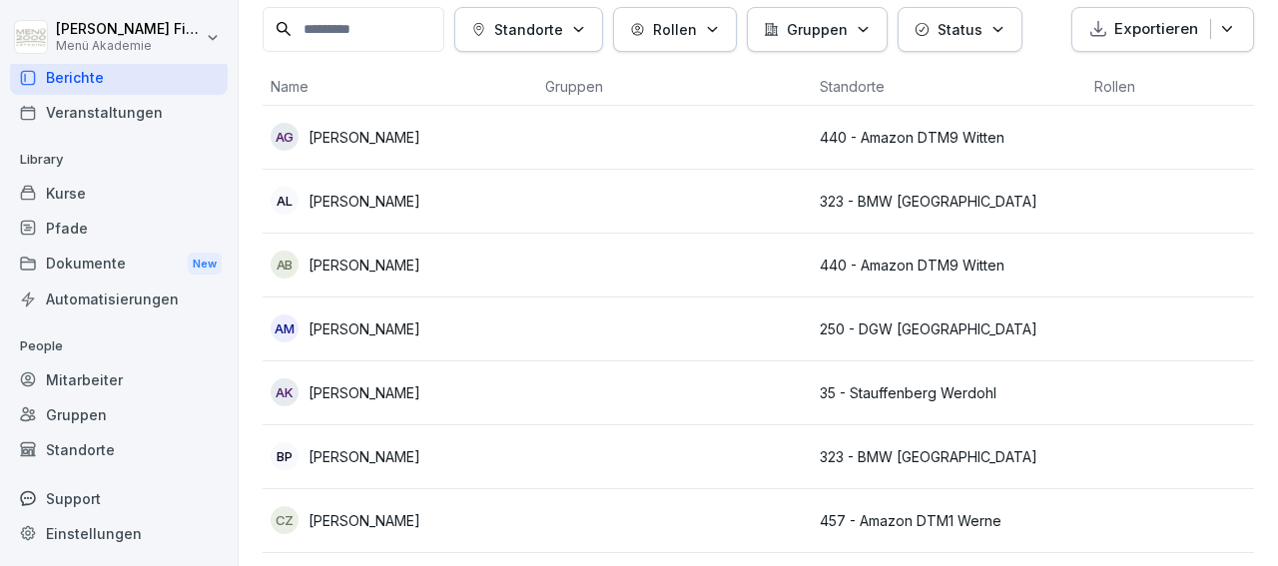
drag, startPoint x: 221, startPoint y: 546, endPoint x: 267, endPoint y: 306, distance: 244.1
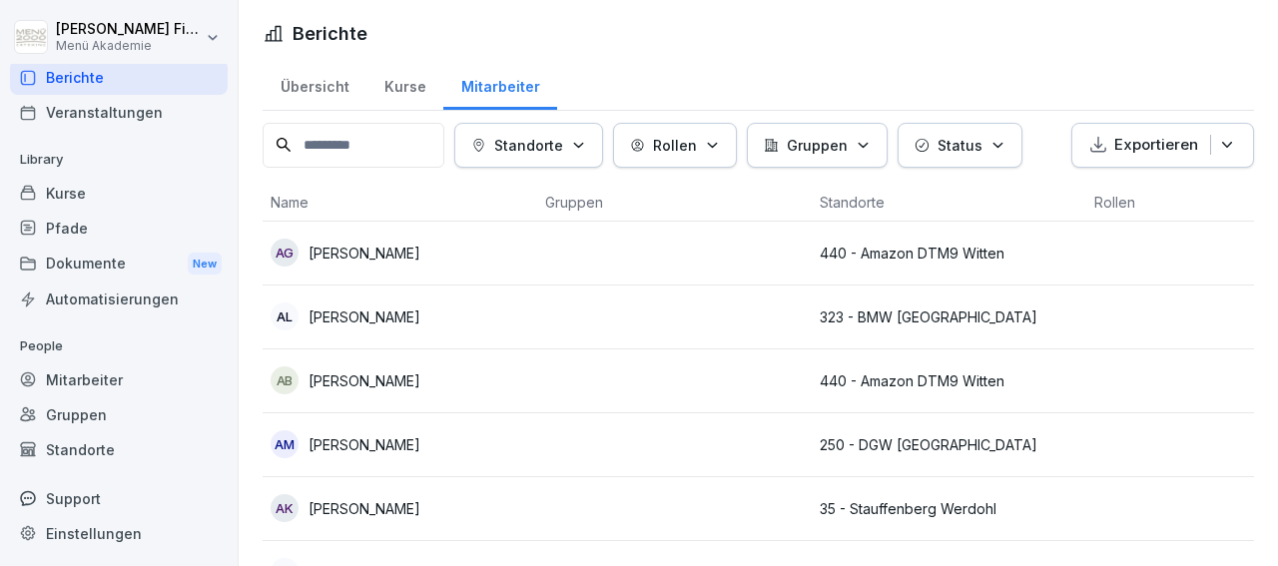
click at [91, 205] on div "Kurse" at bounding box center [119, 193] width 218 height 35
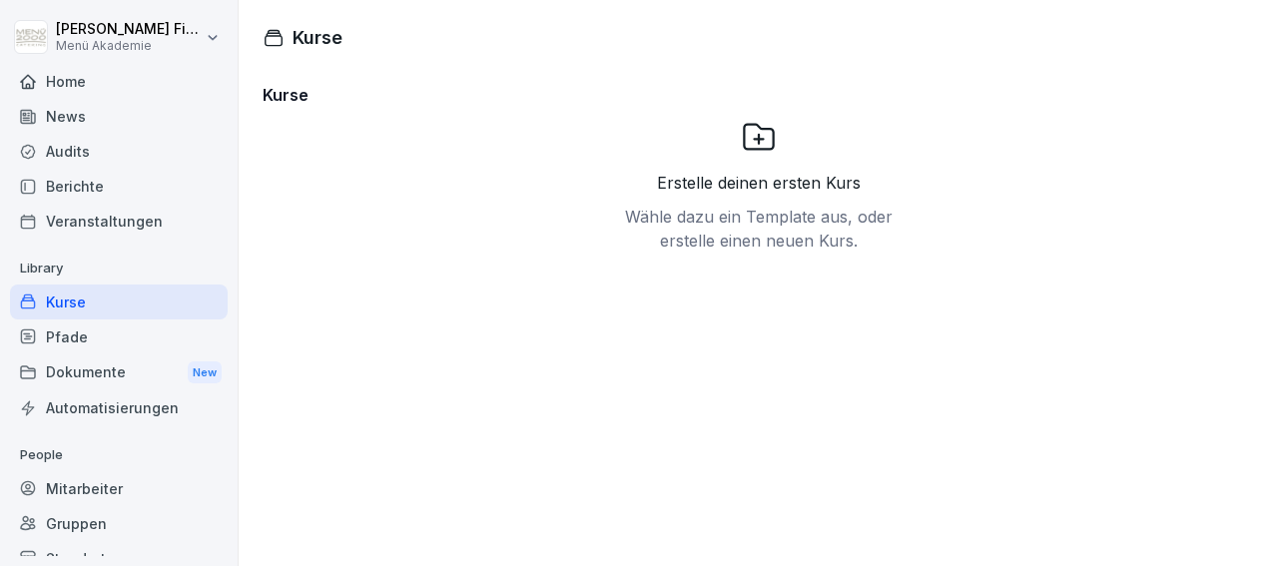
click at [87, 148] on div "Audits" at bounding box center [119, 151] width 218 height 35
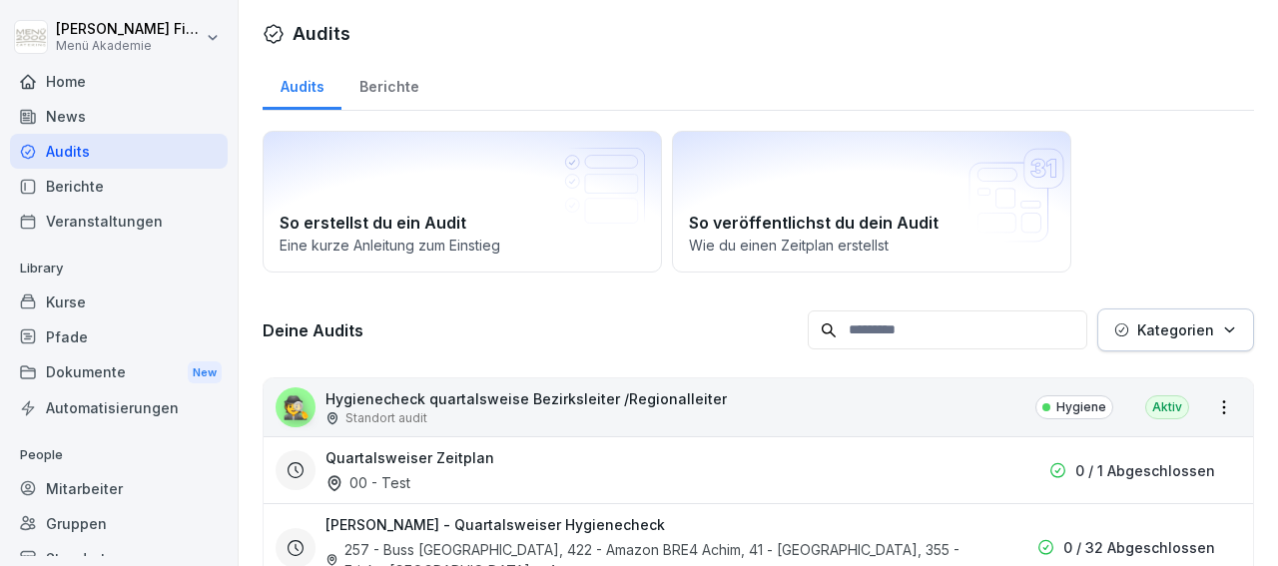
click at [89, 183] on div "Berichte" at bounding box center [119, 186] width 218 height 35
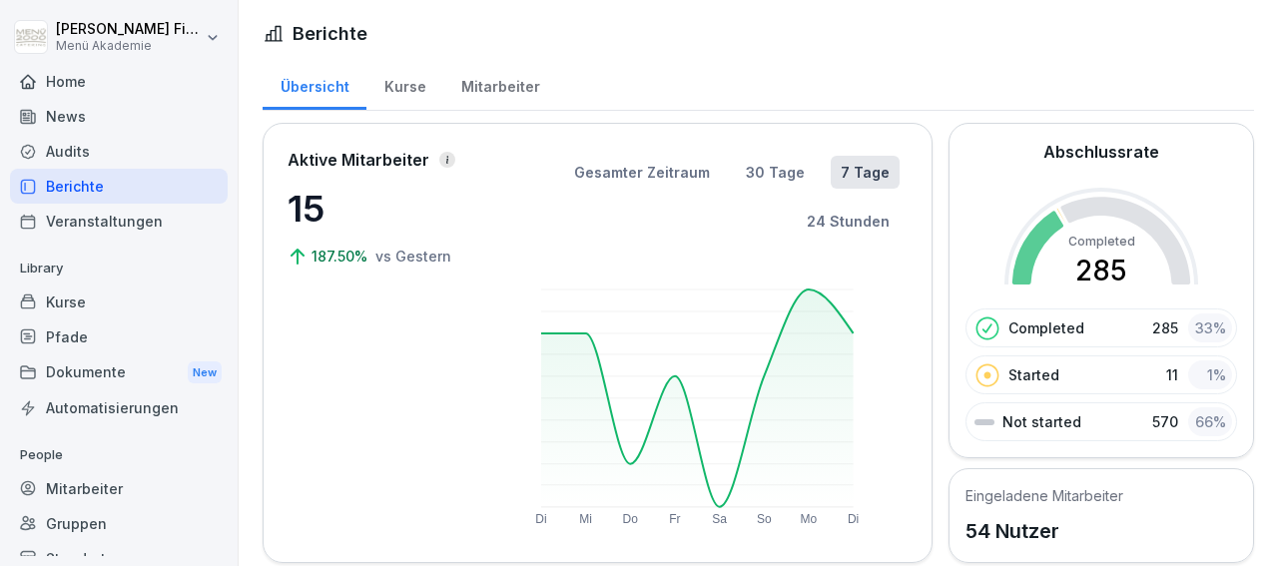
click at [84, 298] on div "Kurse" at bounding box center [119, 301] width 218 height 35
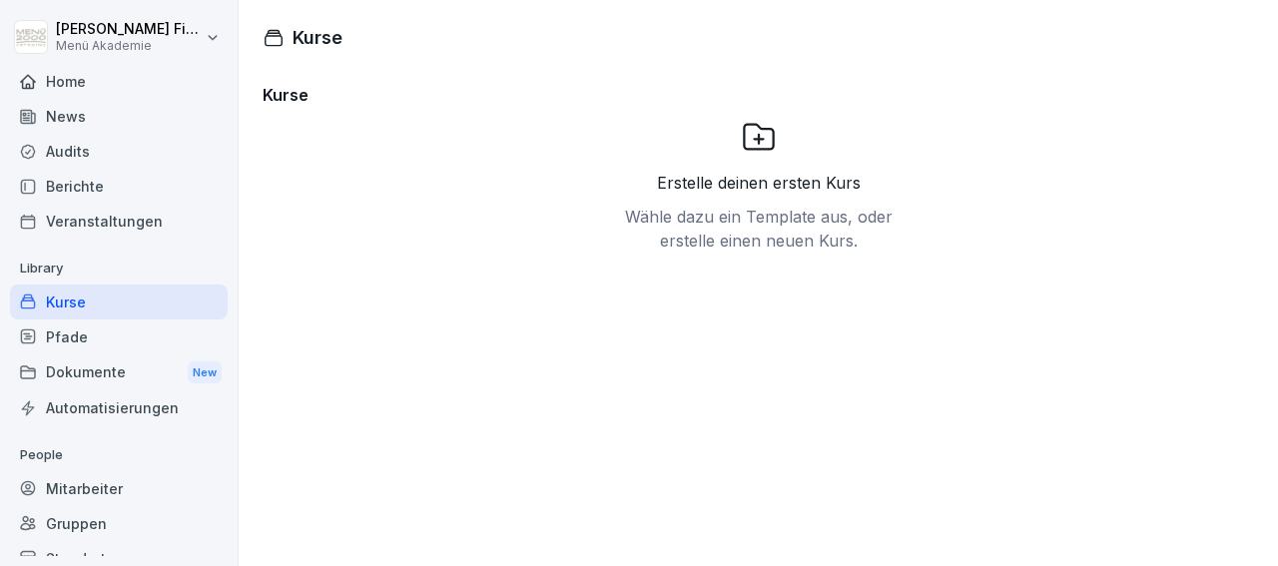
click at [98, 175] on div "Berichte" at bounding box center [119, 186] width 218 height 35
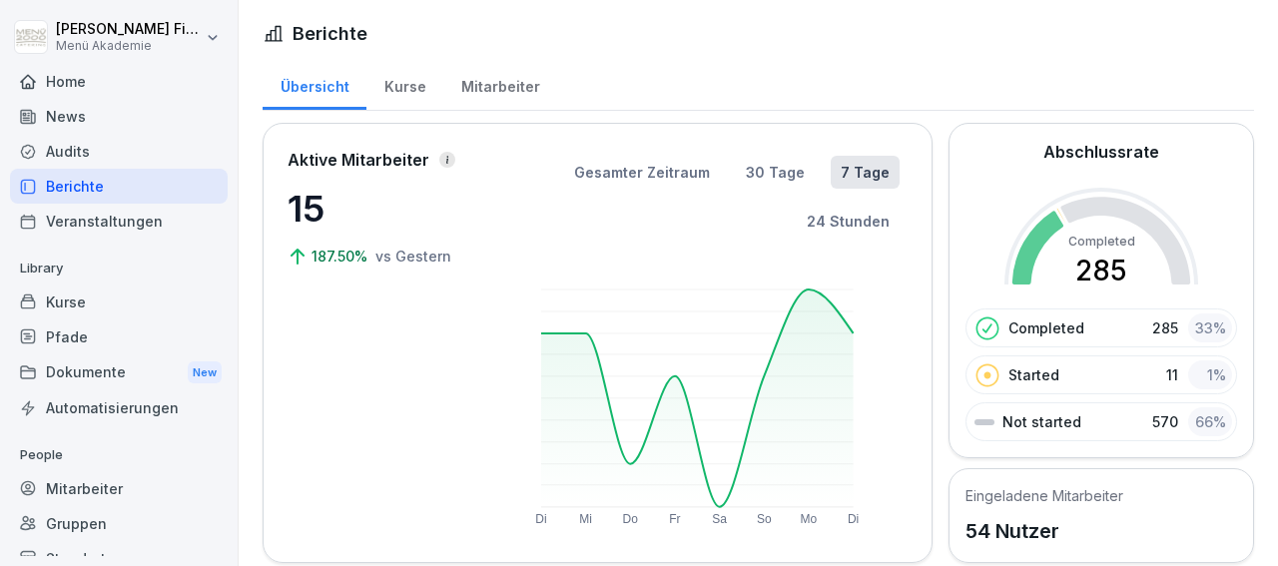
click at [1033, 233] on icon at bounding box center [1037, 248] width 51 height 74
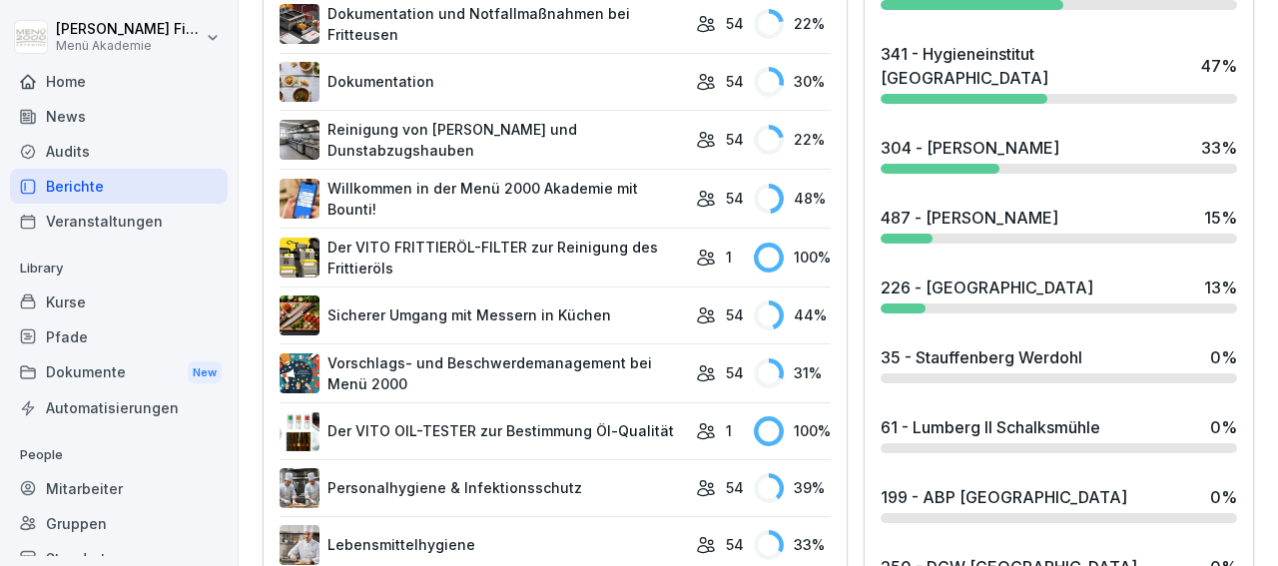
scroll to position [868, 0]
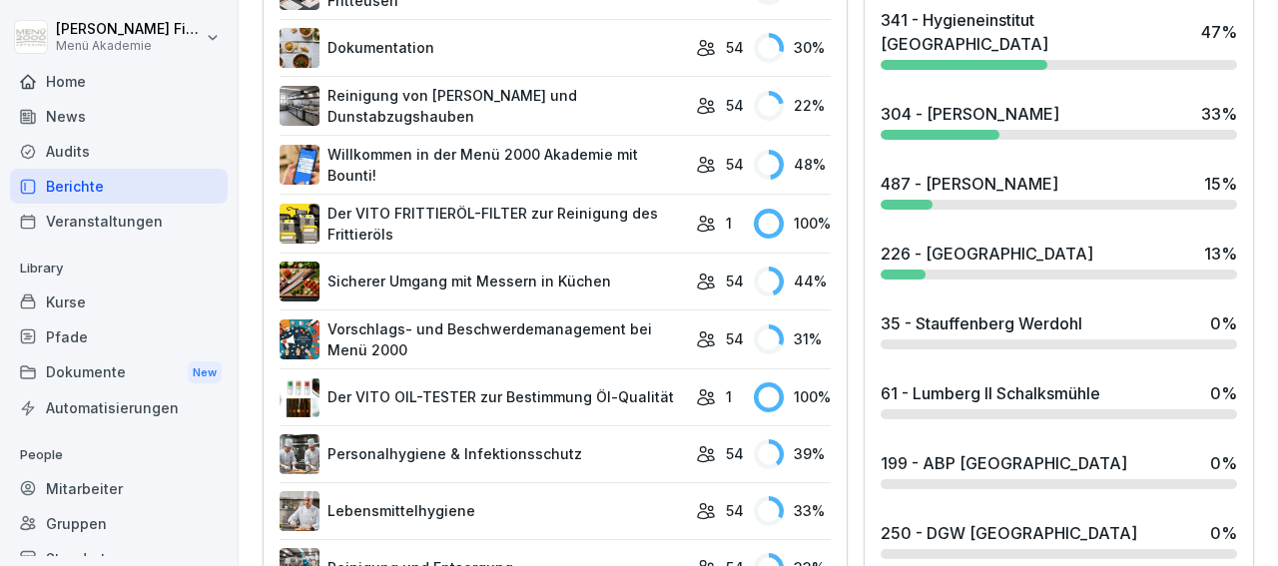
click at [935, 455] on div "199 - ABP [GEOGRAPHIC_DATA]" at bounding box center [1003, 463] width 247 height 24
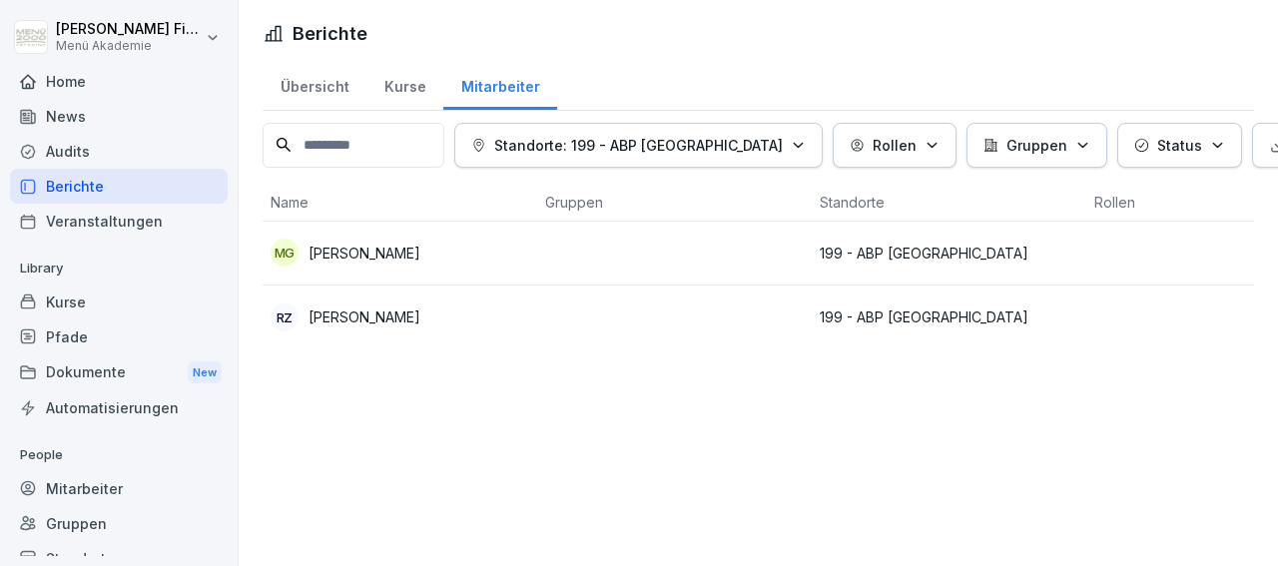
click at [76, 105] on div "News" at bounding box center [119, 116] width 218 height 35
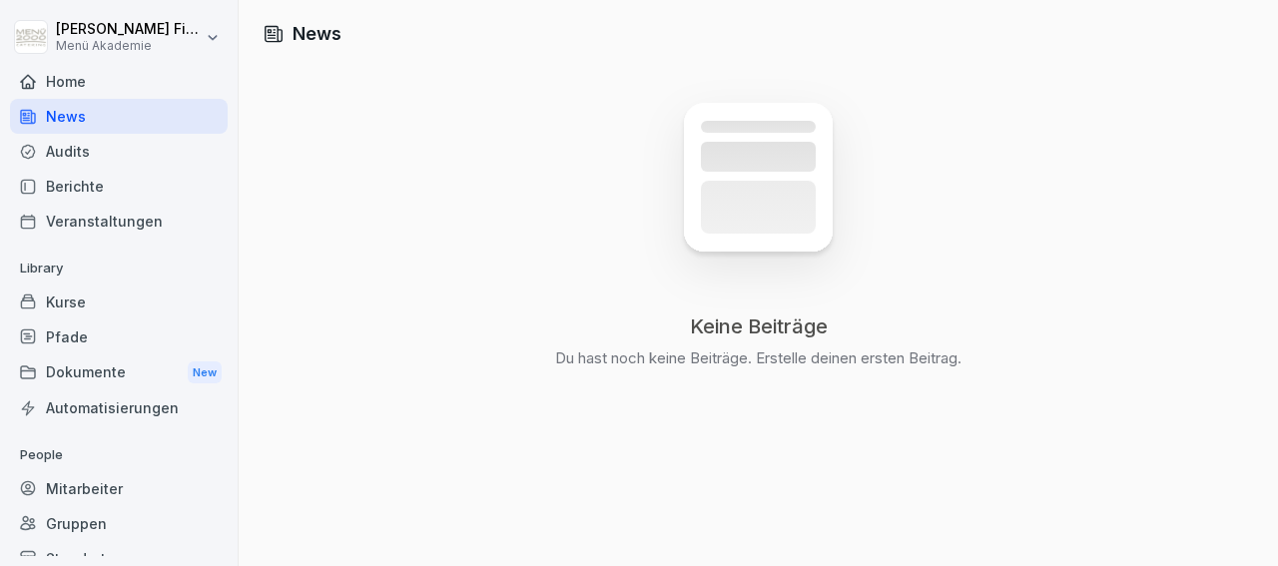
click at [101, 82] on div "Home" at bounding box center [119, 81] width 218 height 35
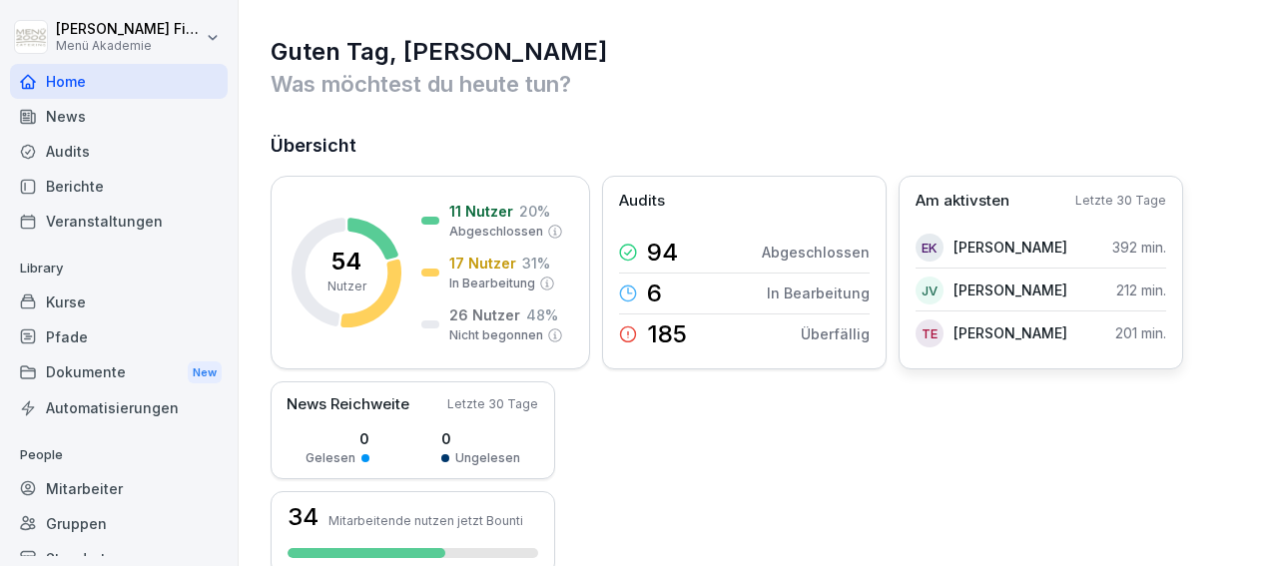
click at [967, 241] on p "[PERSON_NAME]" at bounding box center [1010, 247] width 114 height 21
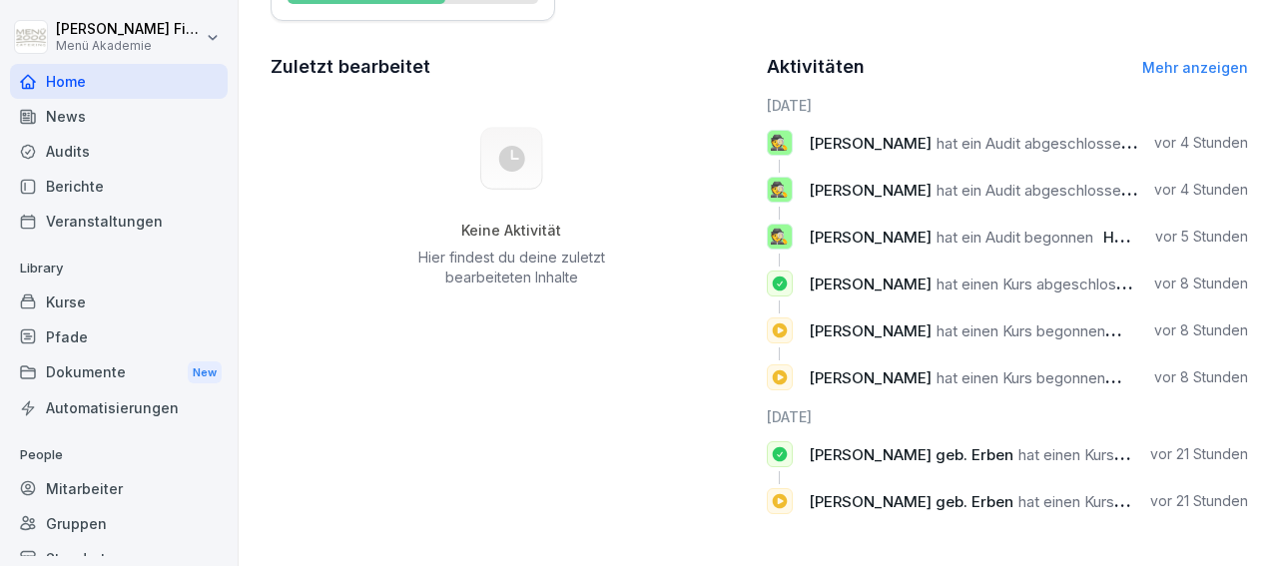
scroll to position [571, 0]
click at [771, 370] on icon at bounding box center [778, 377] width 15 height 15
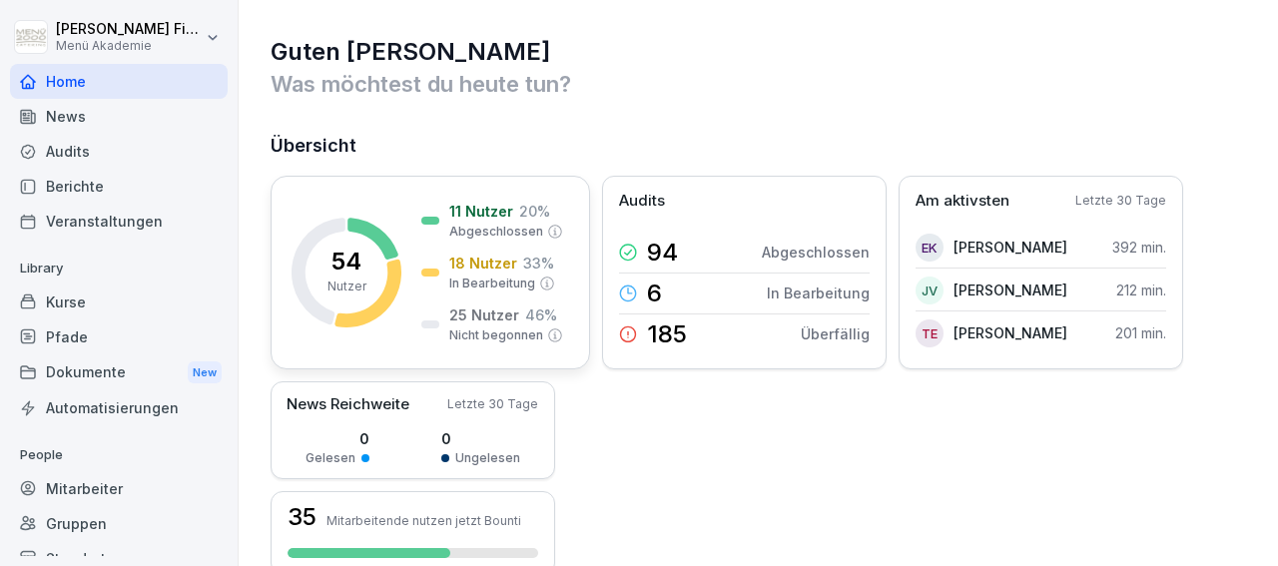
click at [384, 286] on rect at bounding box center [346, 273] width 110 height 110
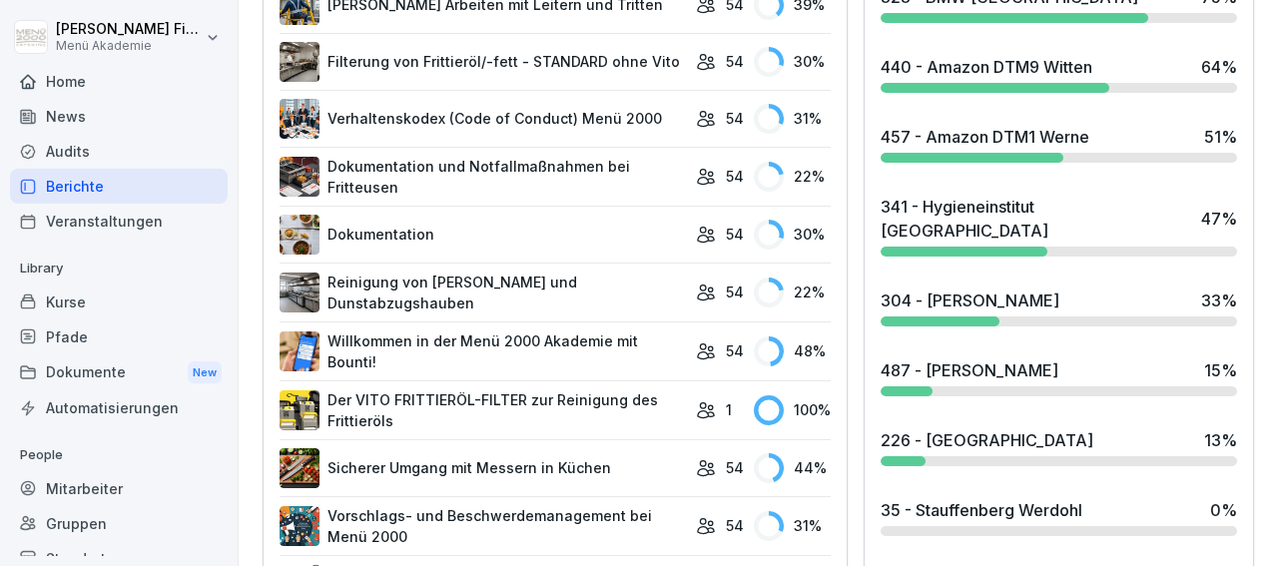
scroll to position [172, 0]
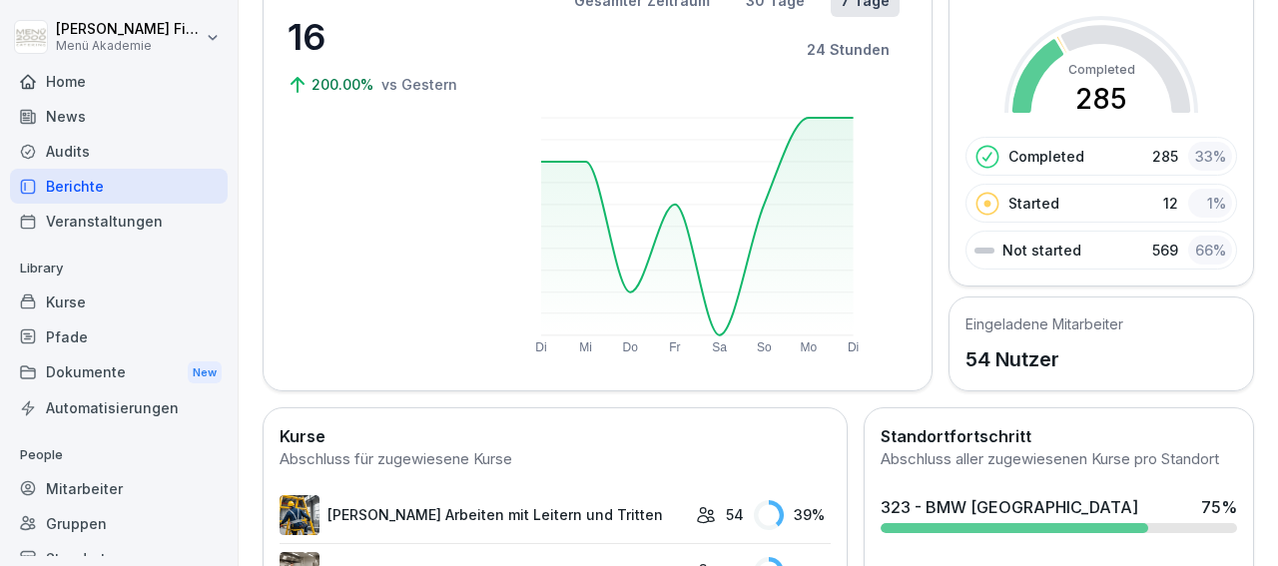
click at [1021, 64] on icon at bounding box center [1037, 76] width 51 height 74
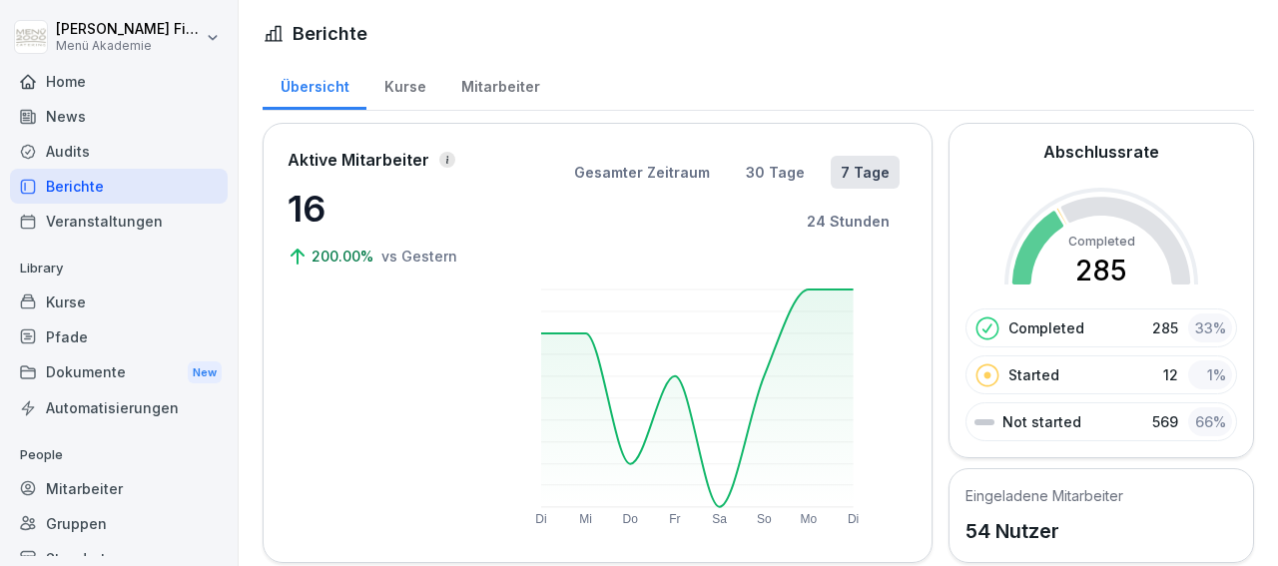
click at [411, 82] on div "Kurse" at bounding box center [404, 84] width 77 height 51
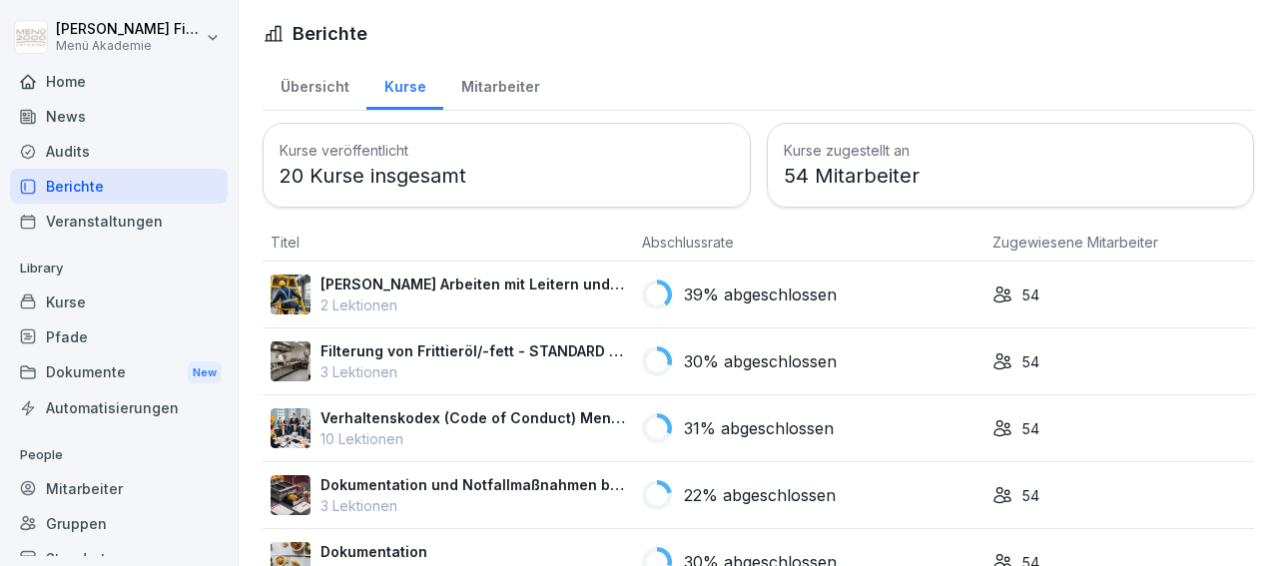
click at [494, 90] on div "Mitarbeiter" at bounding box center [500, 84] width 114 height 51
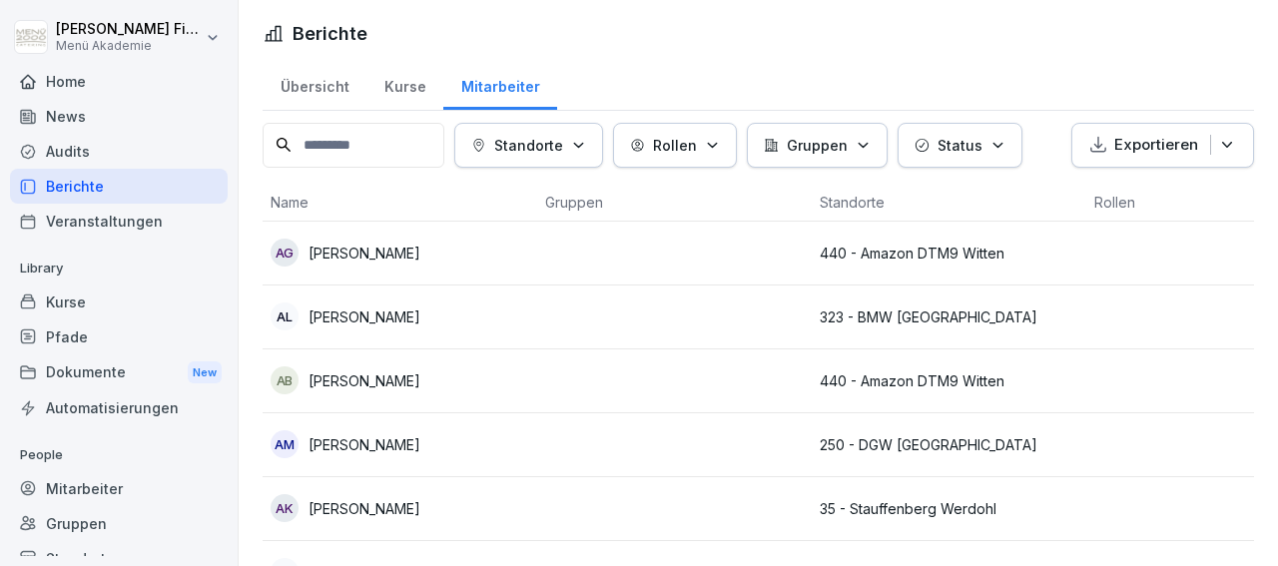
click at [299, 434] on div "AM Anna Mikolajewska" at bounding box center [399, 444] width 258 height 28
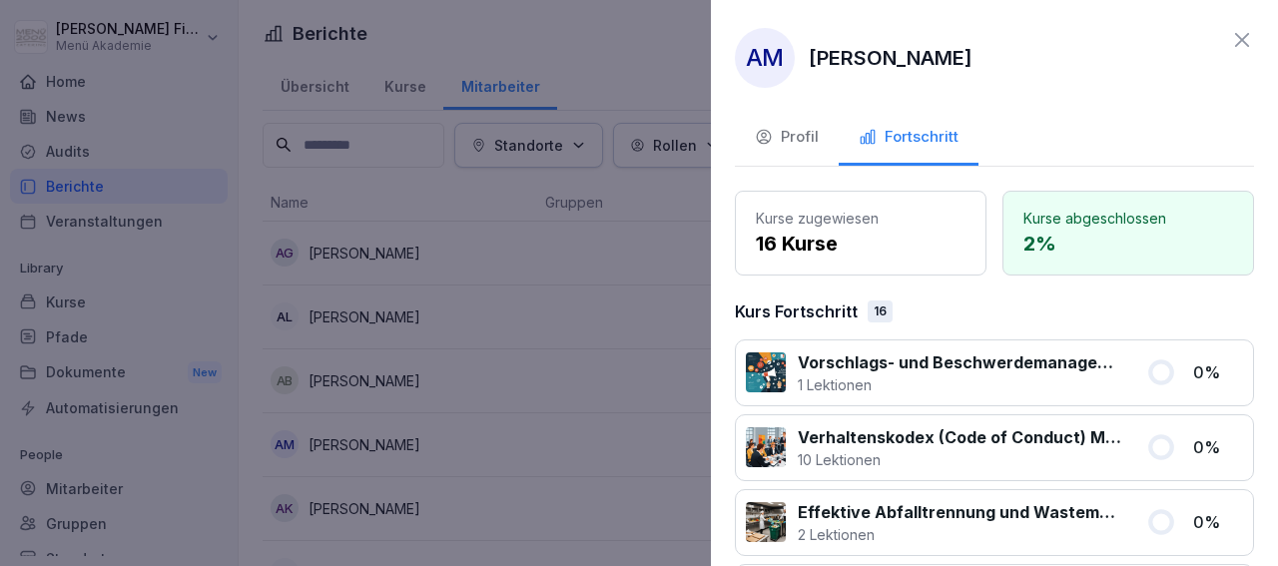
click at [1234, 37] on icon at bounding box center [1242, 40] width 24 height 24
